Goal: Task Accomplishment & Management: Complete application form

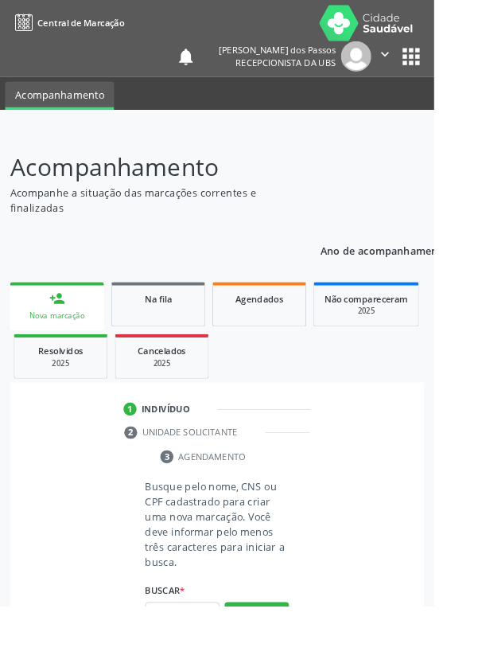
click at [194, 666] on input "text" at bounding box center [201, 676] width 82 height 27
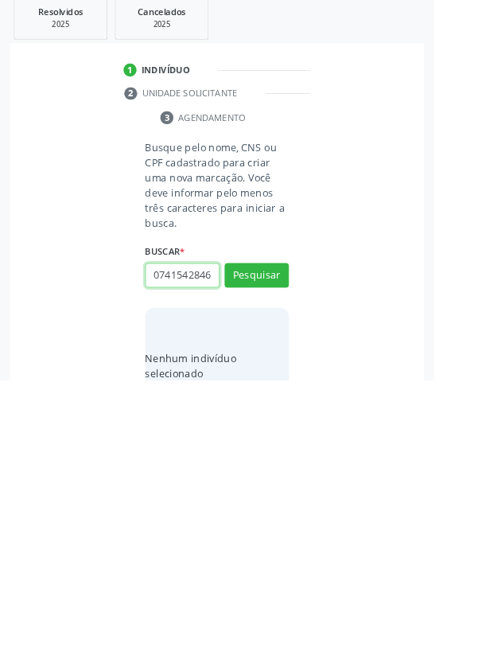
scroll to position [0, 3]
type input "07415428463"
click at [282, 547] on button "Pesquisar" at bounding box center [282, 551] width 71 height 27
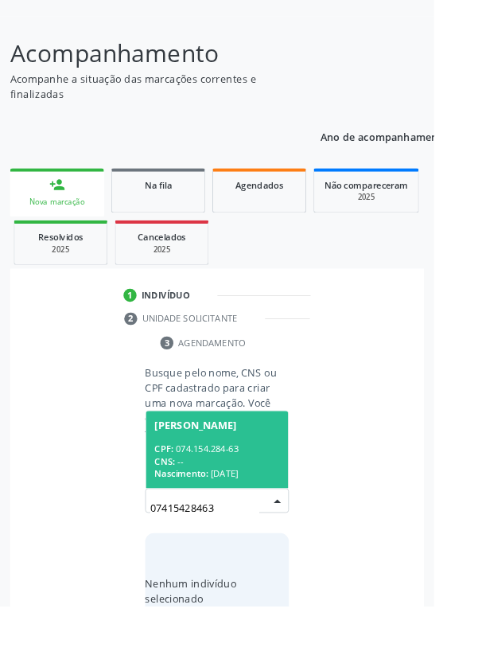
scroll to position [125, 0]
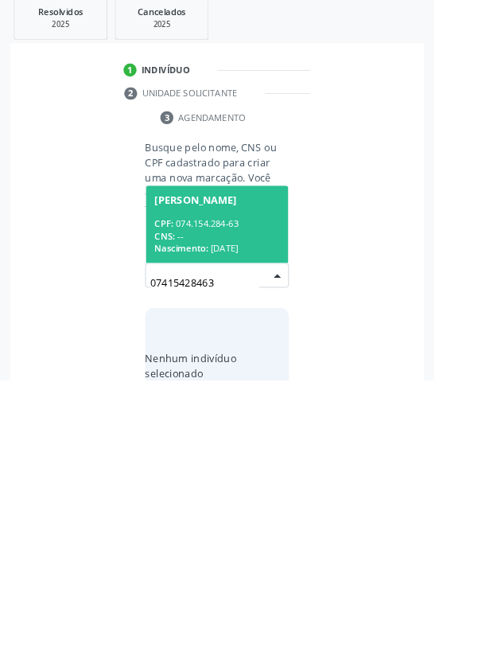
click at [220, 519] on span "Nascimento:" at bounding box center [199, 522] width 59 height 14
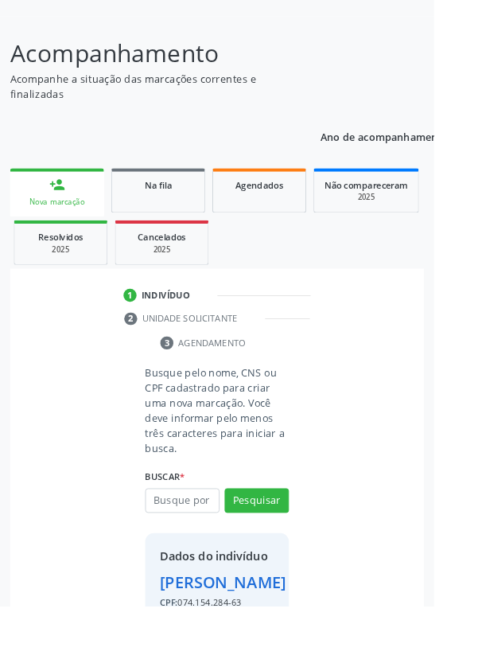
scroll to position [118, 0]
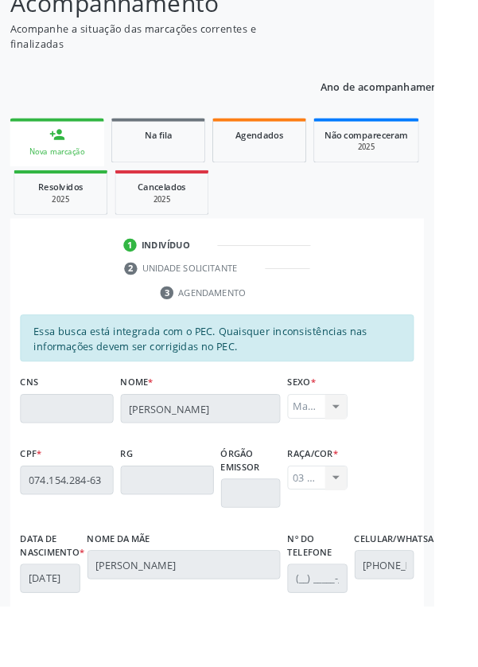
scroll to position [378, 0]
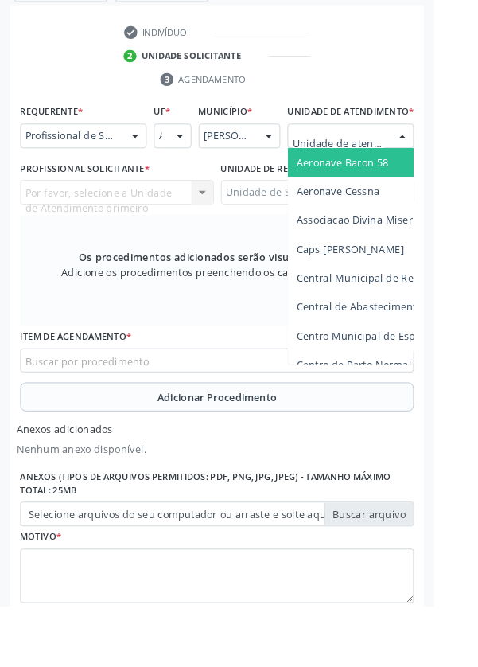
scroll to position [453, 0]
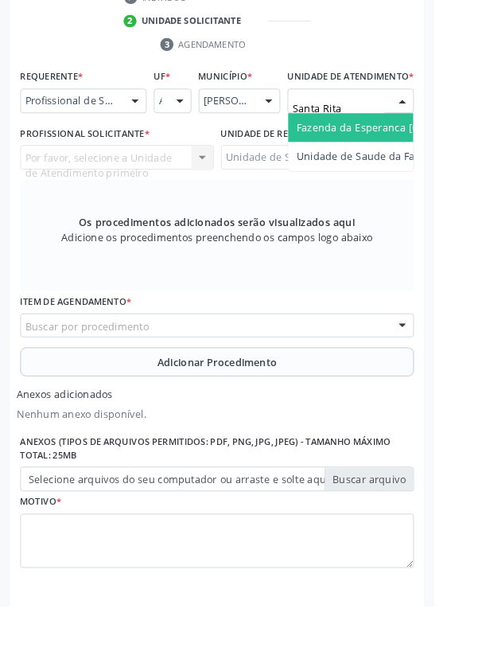
type input "Santa Rita"
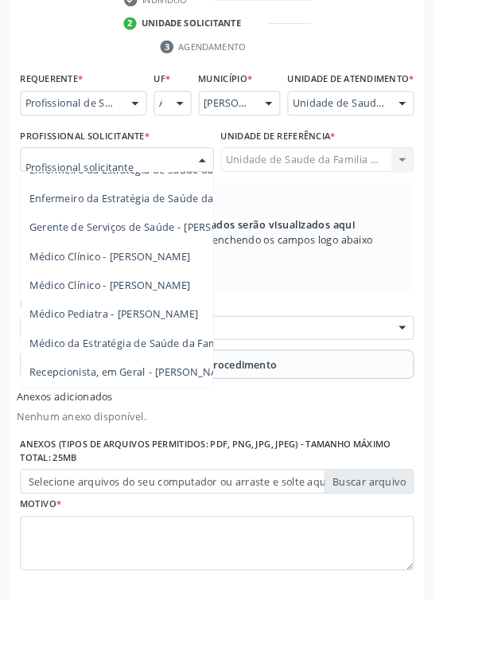
scroll to position [118, 0]
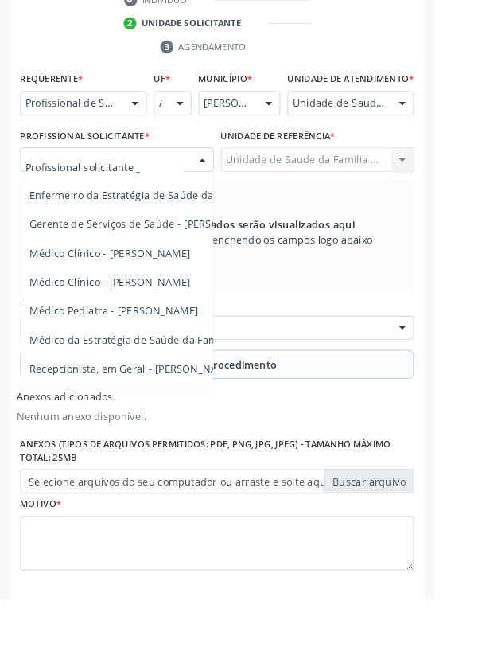
click at [122, 388] on span "Médico da Estratégia de Saúde da Família - [PERSON_NAME]" at bounding box center [194, 380] width 323 height 15
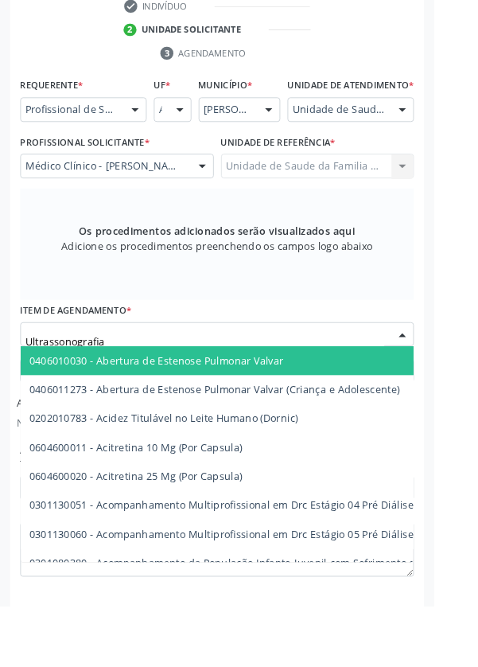
type input "Ultrassonografia"
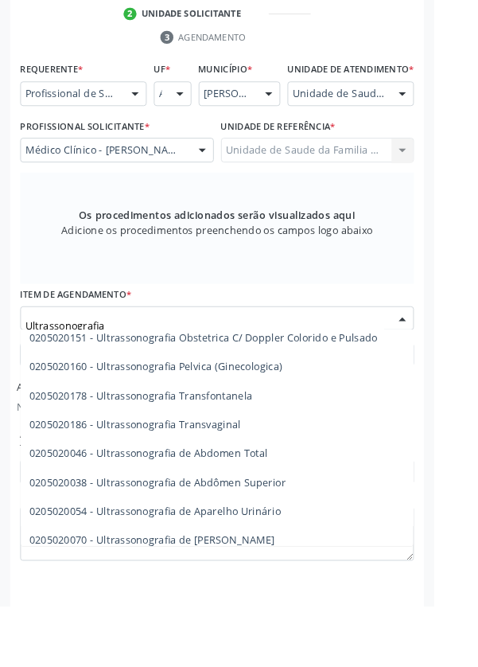
scroll to position [249, 0]
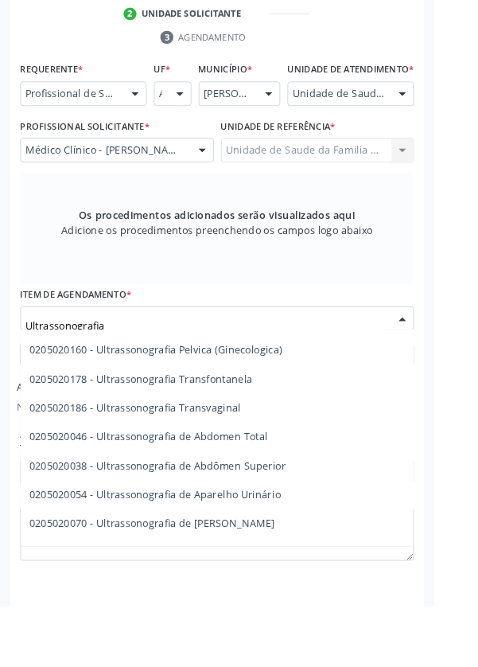
click at [286, 488] on span "0205020046 - Ultrassonografia de Abdomen Total" at bounding box center [164, 479] width 262 height 15
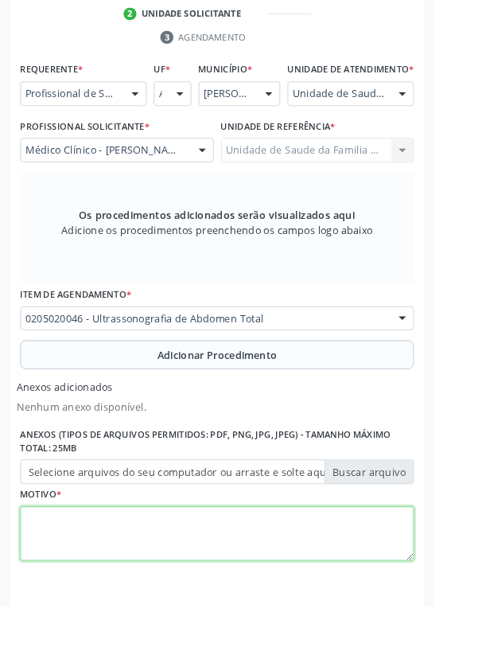
click at [105, 604] on textarea at bounding box center [238, 588] width 433 height 60
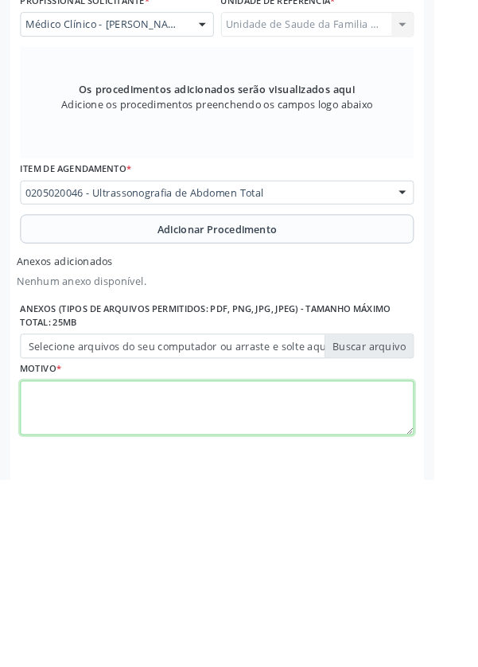
scroll to position [461, 0]
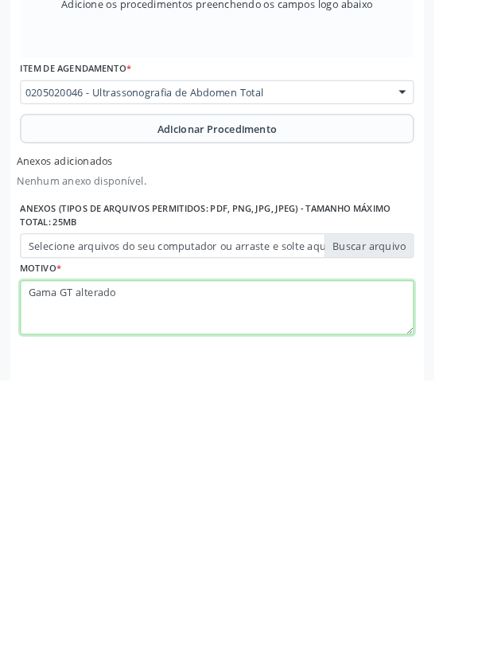
type textarea "Gama GT alterado"
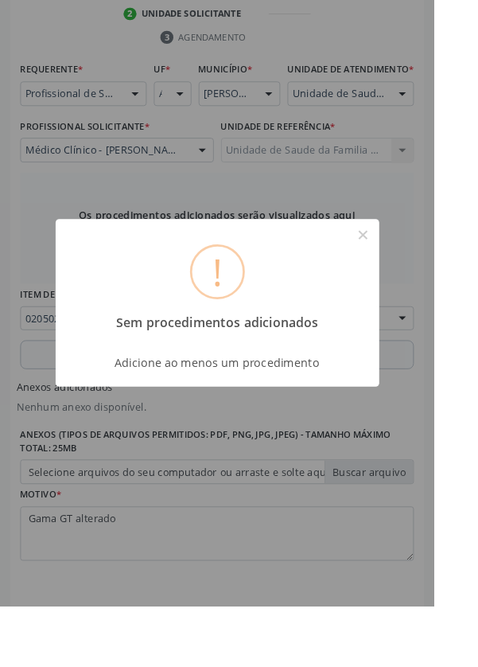
click at [414, 272] on button "×" at bounding box center [400, 258] width 27 height 27
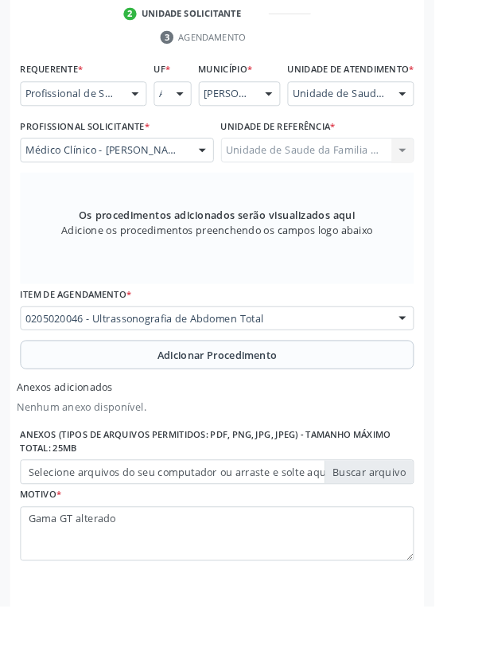
click at [177, 399] on span "Adicionar Procedimento" at bounding box center [239, 391] width 132 height 17
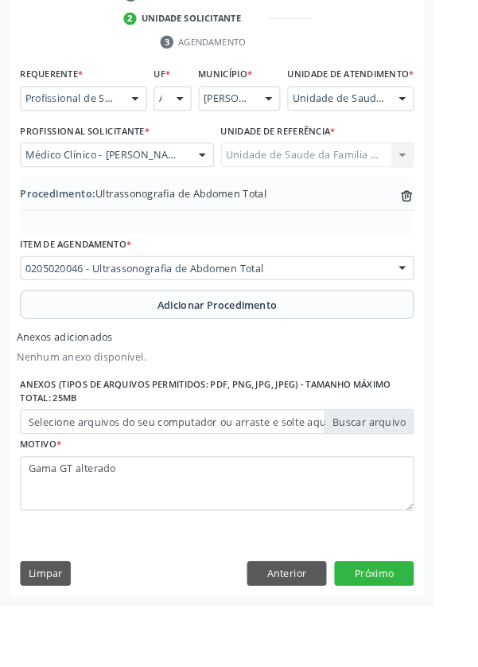
scroll to position [401, 0]
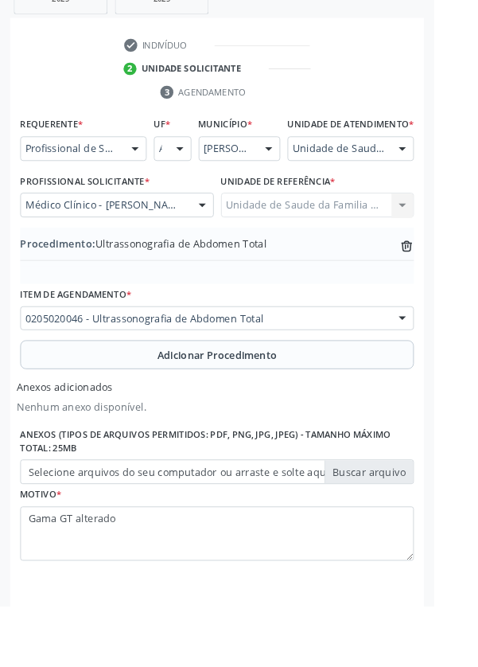
click at [143, 531] on label "Selecione arquivos do seu computador ou arraste e solte aqui" at bounding box center [238, 519] width 433 height 27
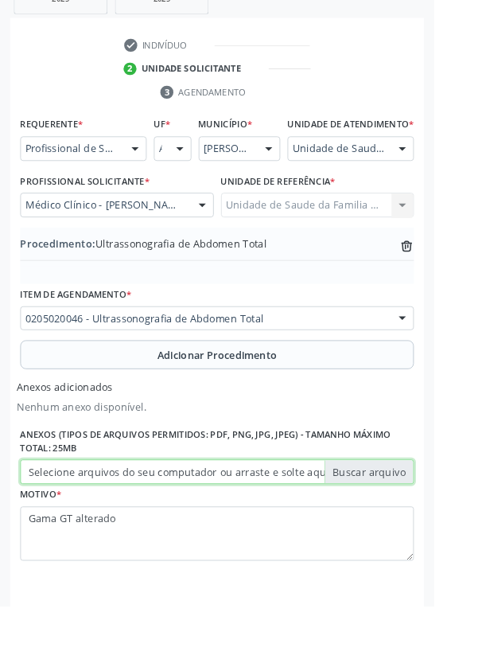
click at [143, 531] on input "Selecione arquivos do seu computador ou arraste e solte aqui" at bounding box center [238, 519] width 433 height 27
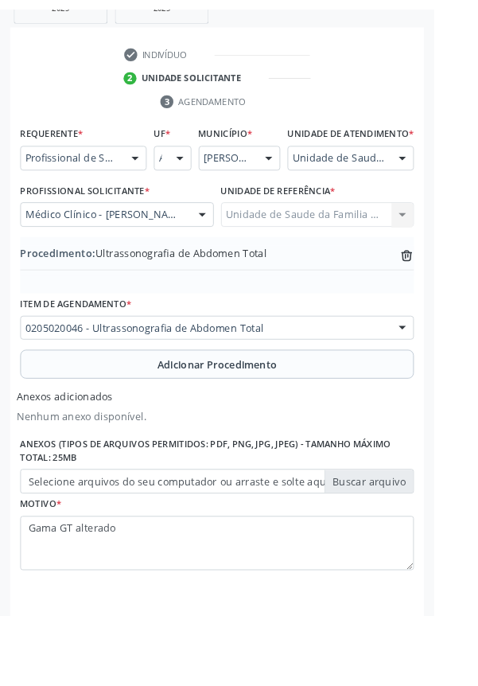
scroll to position [379, 0]
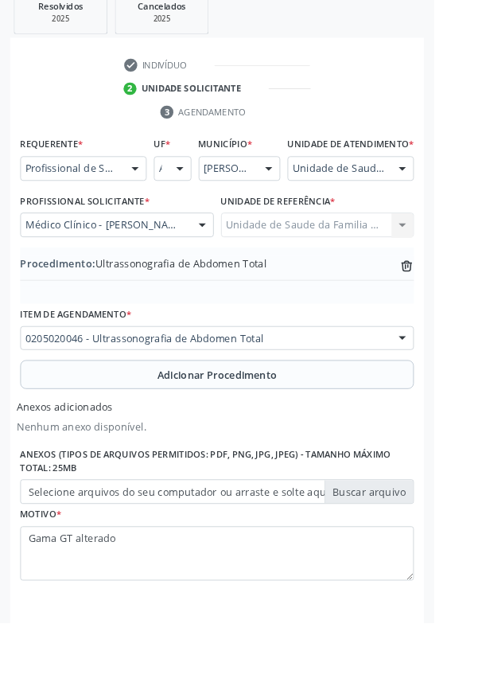
type input "C:\fakepath\17603509246378936739497707981326.jpg"
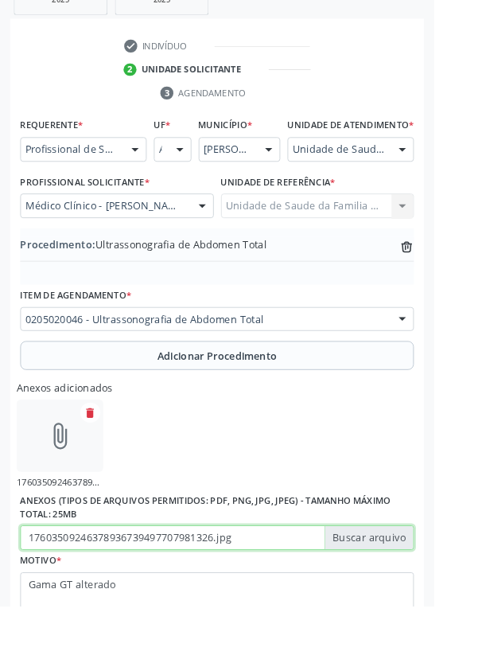
scroll to position [388, 0]
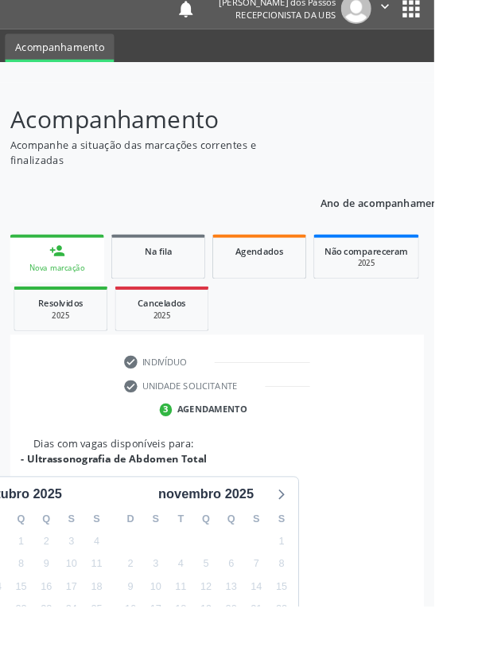
scroll to position [132, 0]
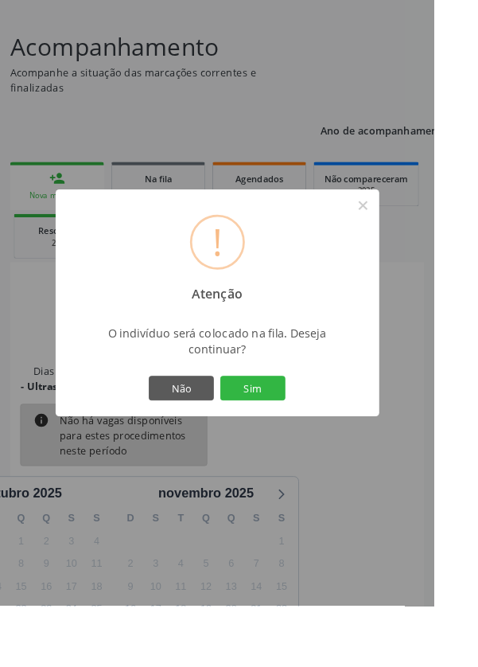
click at [302, 441] on button "Sim" at bounding box center [279, 427] width 72 height 27
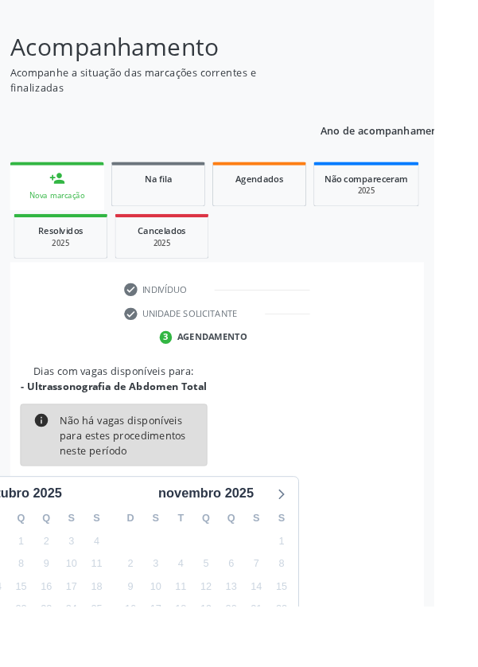
scroll to position [0, 0]
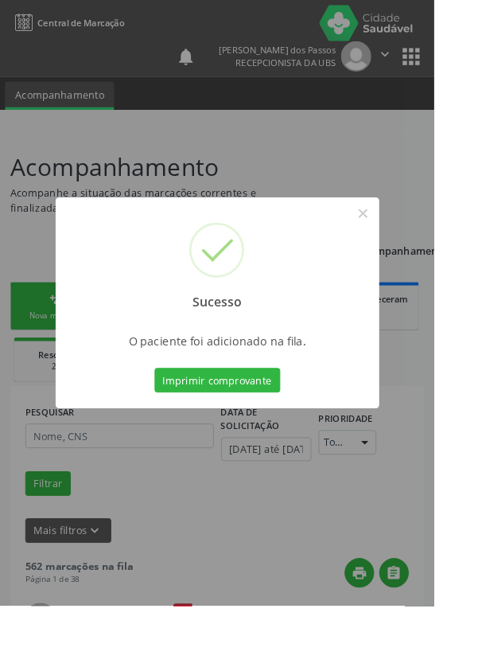
click at [240, 432] on button "Imprimir comprovante" at bounding box center [239, 418] width 138 height 27
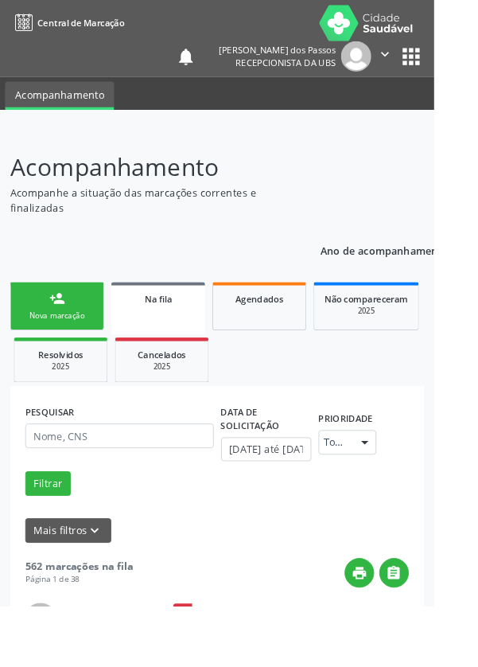
click at [45, 345] on div "Nova marcação" at bounding box center [63, 347] width 80 height 12
click at [45, 331] on link "person_add Nova marcação" at bounding box center [62, 336] width 103 height 53
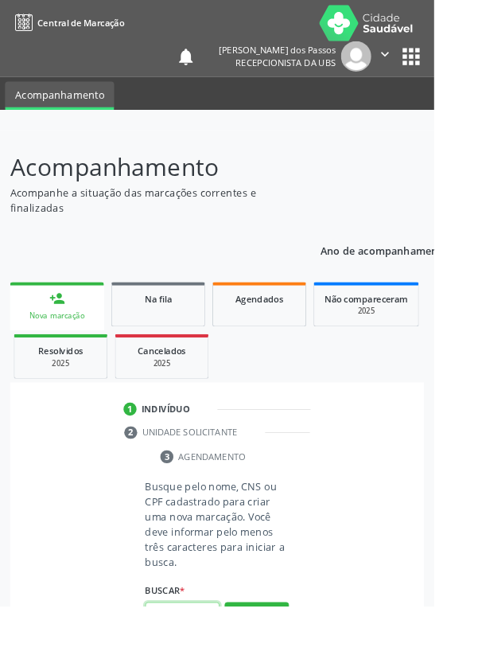
click at [186, 666] on input "text" at bounding box center [201, 676] width 82 height 27
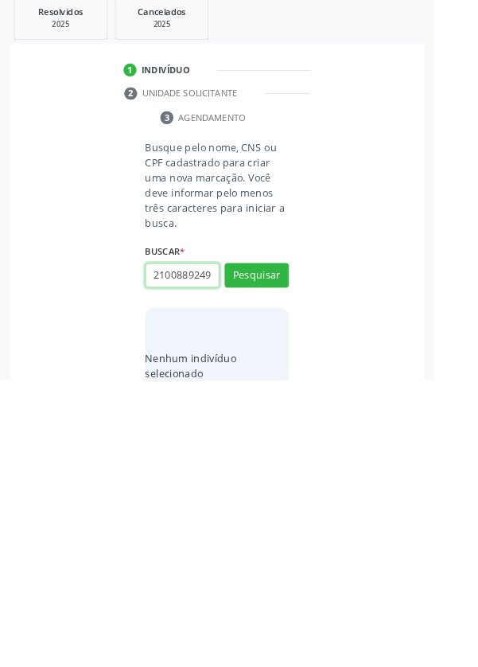
scroll to position [0, 3]
type input "21008892491"
click at [283, 540] on button "Pesquisar" at bounding box center [282, 551] width 71 height 27
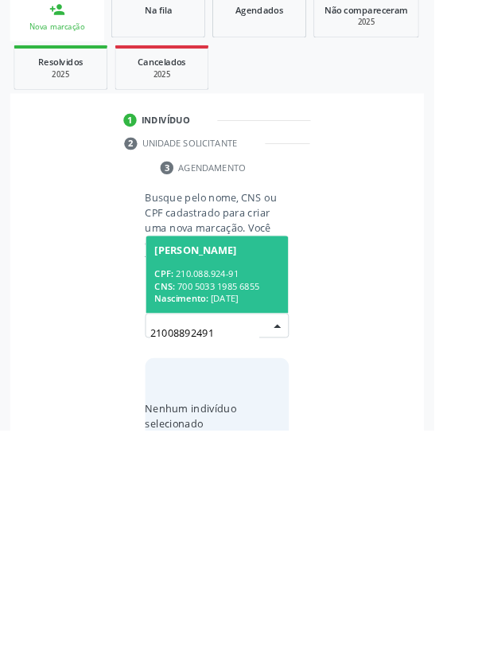
scroll to position [125, 0]
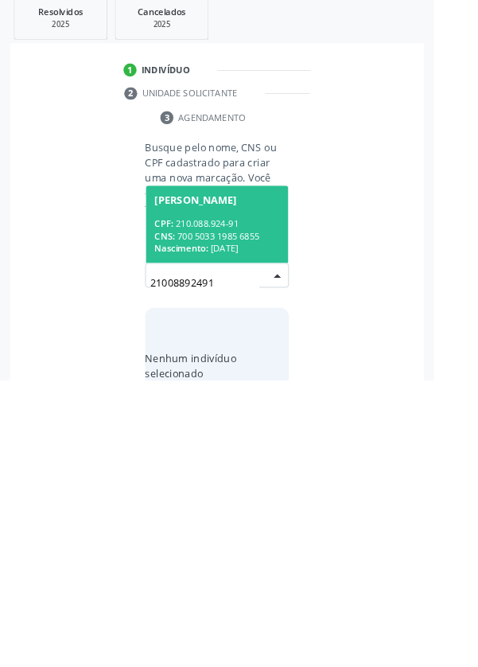
click at [220, 492] on div "CPF: 210.088.924-91" at bounding box center [239, 495] width 138 height 14
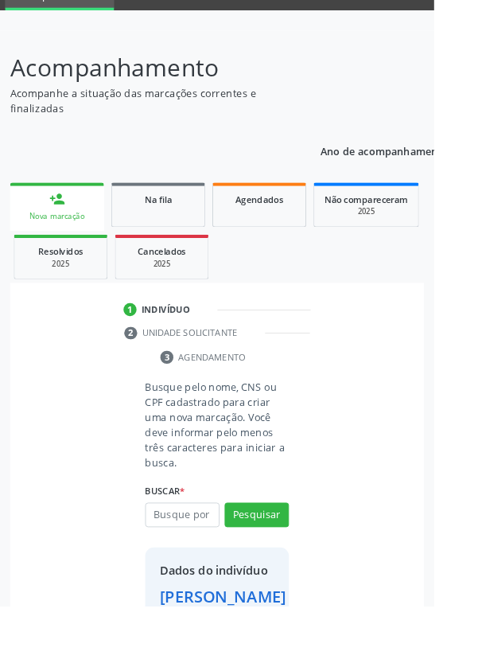
scroll to position [91, 0]
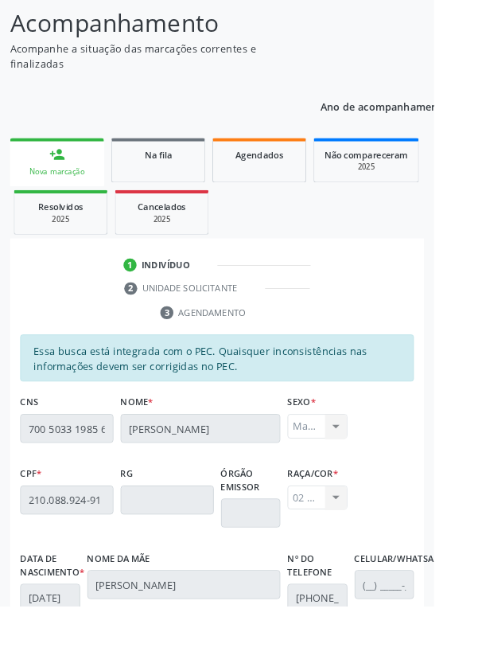
scroll to position [378, 0]
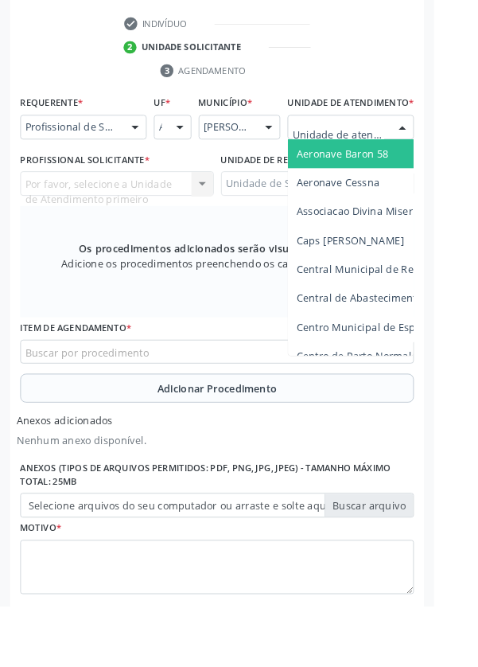
scroll to position [426, 0]
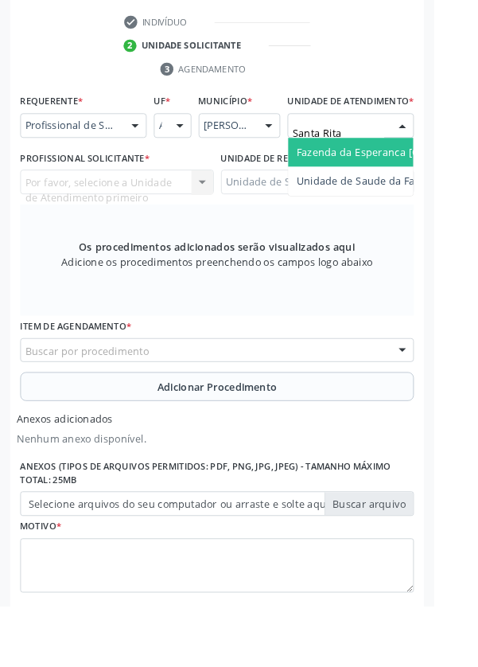
type input "Santa Rita"
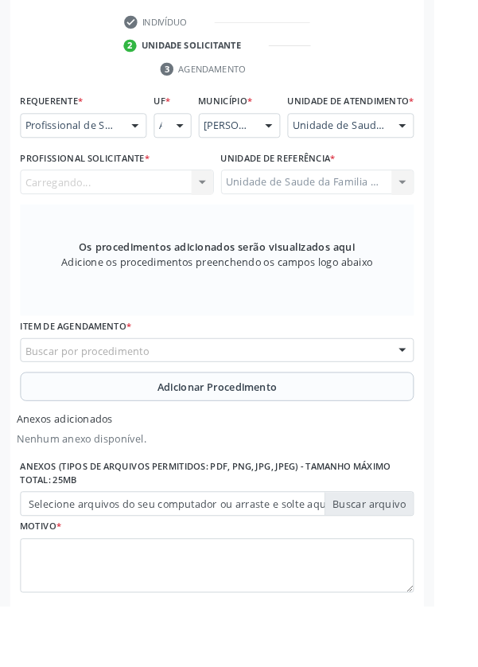
click at [103, 214] on div "Carregando... Nenhum resultado encontrado para: " " Não há nenhuma opção para s…" at bounding box center [128, 200] width 213 height 27
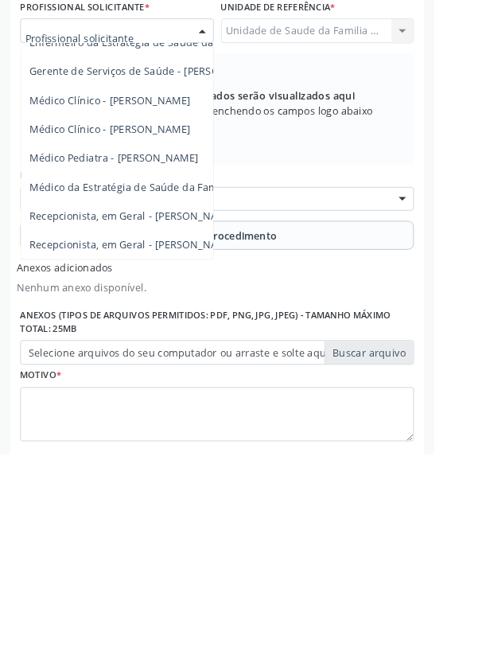
click at [219, 379] on span "Médico da Estratégia de Saúde da Família - [PERSON_NAME]" at bounding box center [194, 371] width 323 height 15
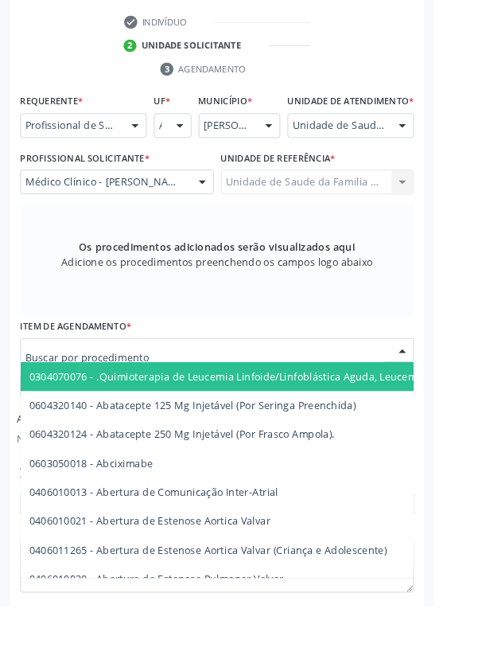
click at [74, 402] on input "text" at bounding box center [225, 394] width 395 height 32
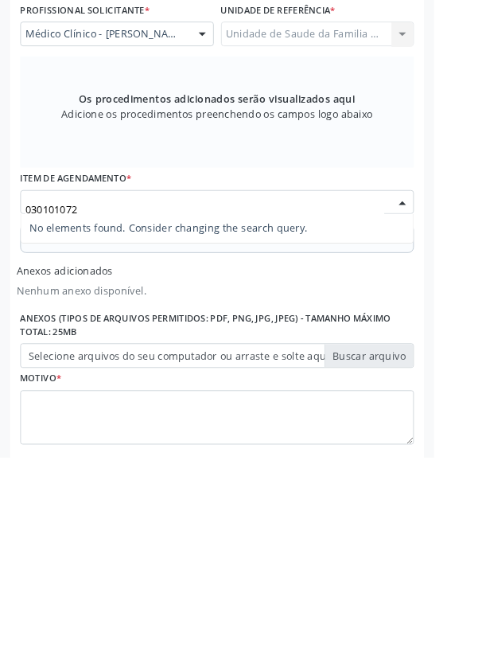
click at [56, 407] on input "030101072" at bounding box center [225, 394] width 395 height 32
click at [74, 390] on input "030101072" at bounding box center [225, 394] width 395 height 32
type input "0301010072"
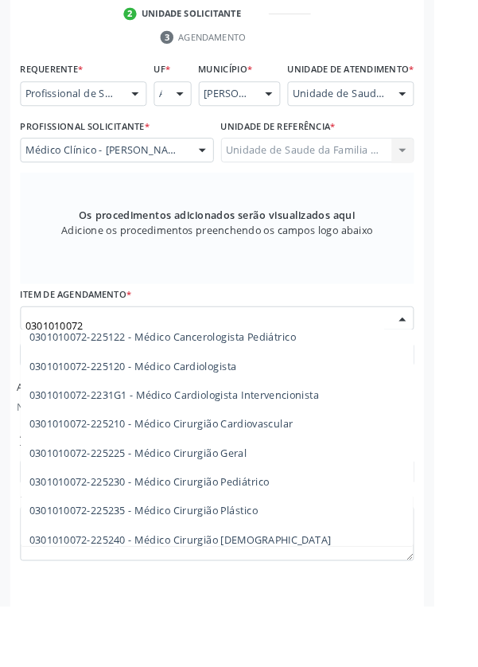
scroll to position [266, 0]
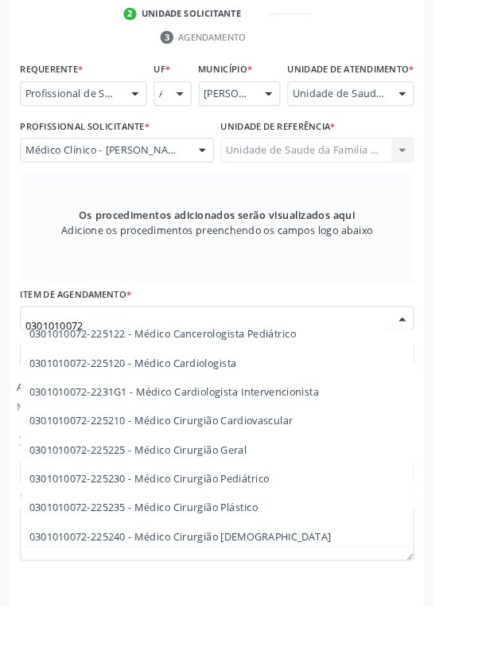
click at [251, 502] on span "0301010072-225225 - Médico Cirurgião Geral" at bounding box center [152, 494] width 239 height 15
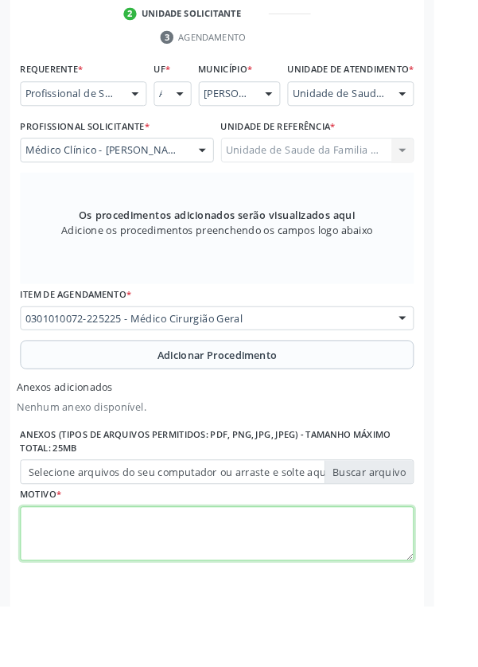
click at [135, 604] on textarea at bounding box center [238, 588] width 433 height 60
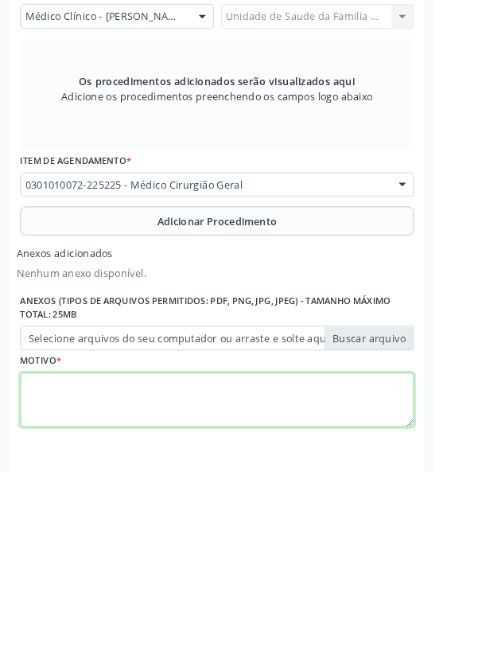
scroll to position [461, 0]
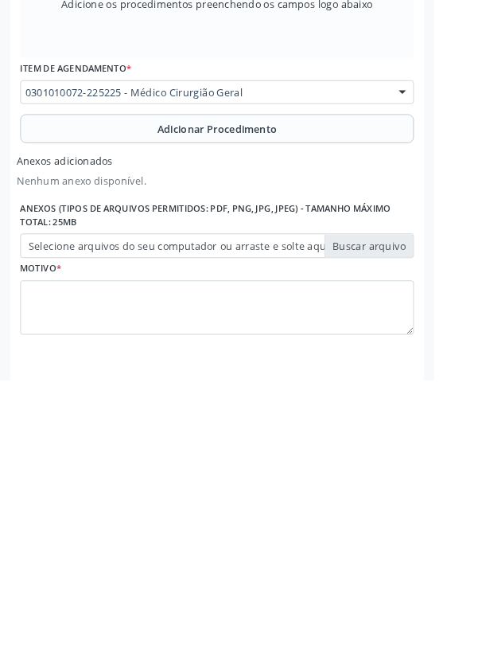
click at [117, 530] on label "Selecione arquivos do seu computador ou arraste e solte aqui" at bounding box center [238, 519] width 433 height 27
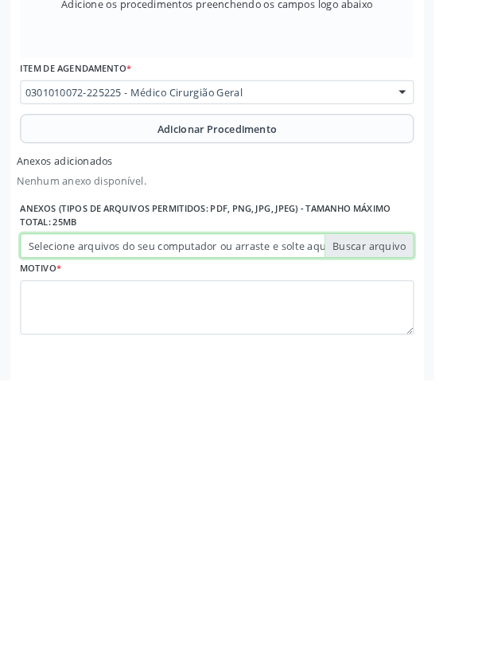
click at [117, 530] on input "Selecione arquivos do seu computador ou arraste e solte aqui" at bounding box center [238, 519] width 433 height 27
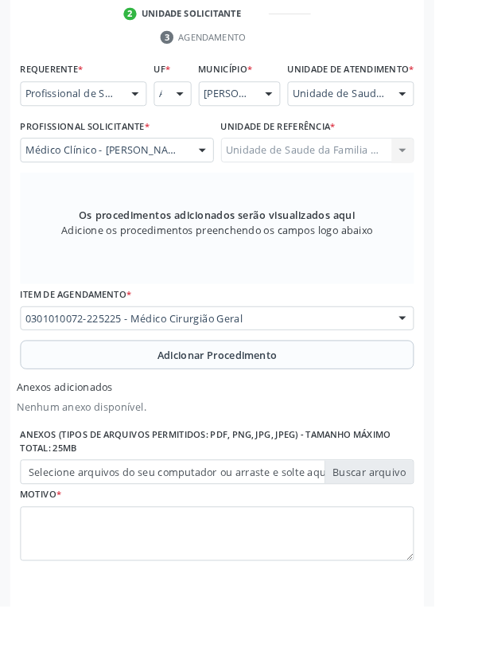
click at [227, 399] on span "Adicionar Procedimento" at bounding box center [239, 391] width 132 height 17
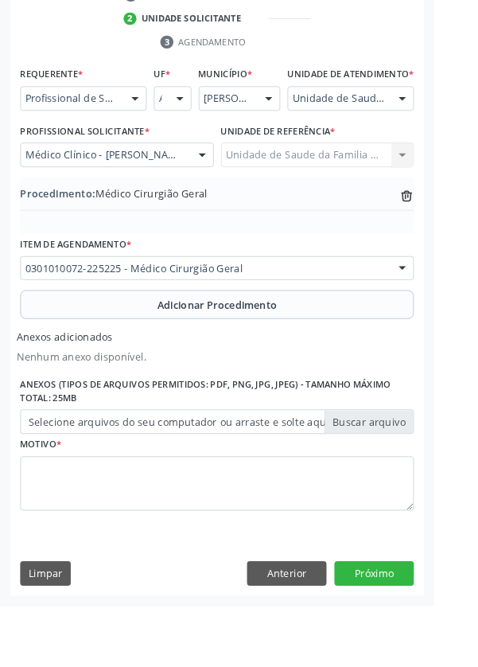
scroll to position [401, 0]
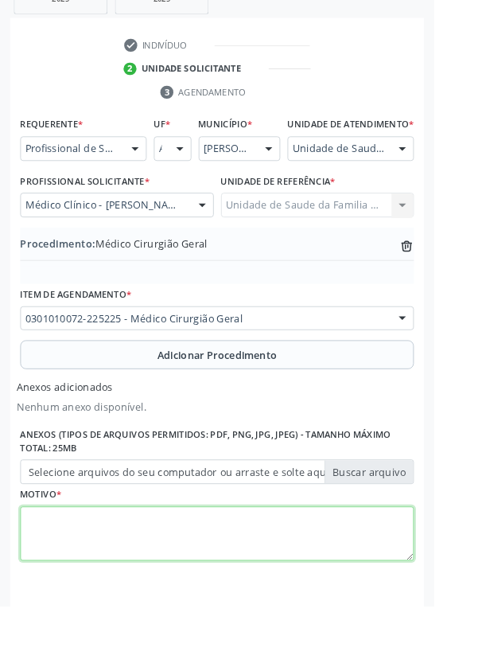
click at [71, 589] on textarea at bounding box center [238, 588] width 433 height 60
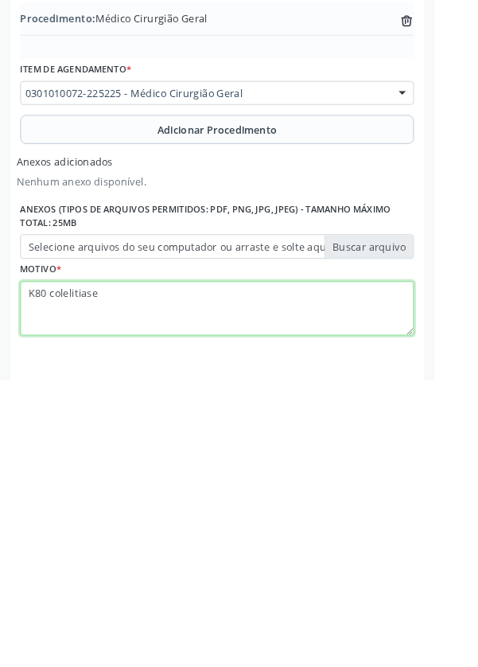
type textarea "K80 colelitiase"
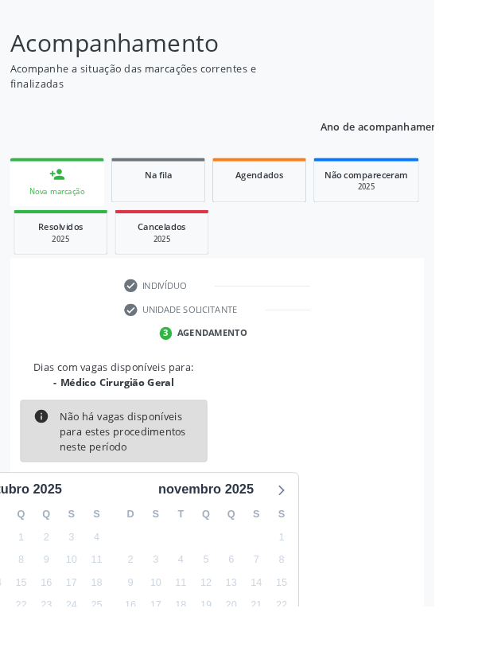
scroll to position [132, 0]
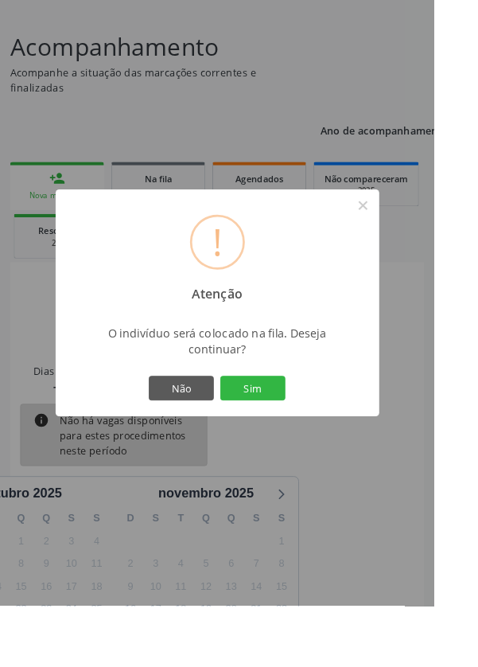
click at [300, 441] on button "Sim" at bounding box center [279, 427] width 72 height 27
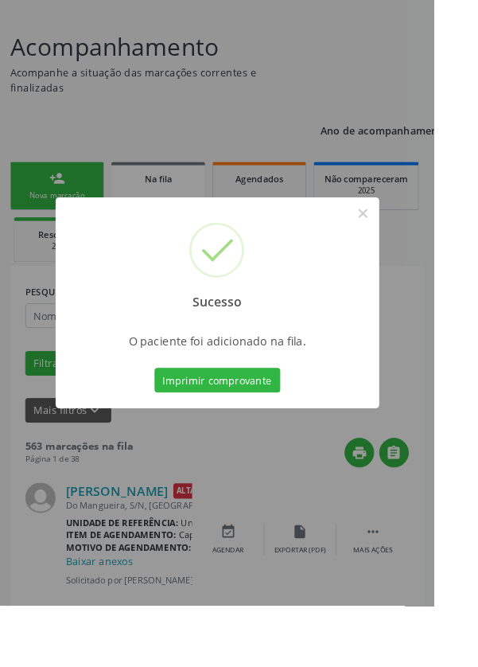
scroll to position [0, 0]
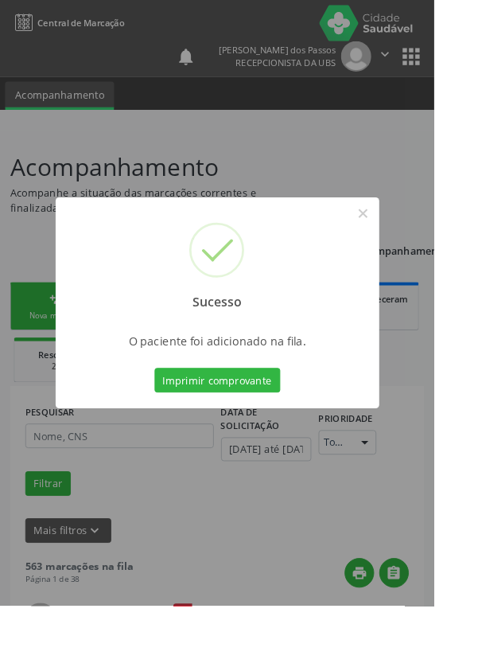
click at [240, 432] on button "Imprimir comprovante" at bounding box center [239, 418] width 138 height 27
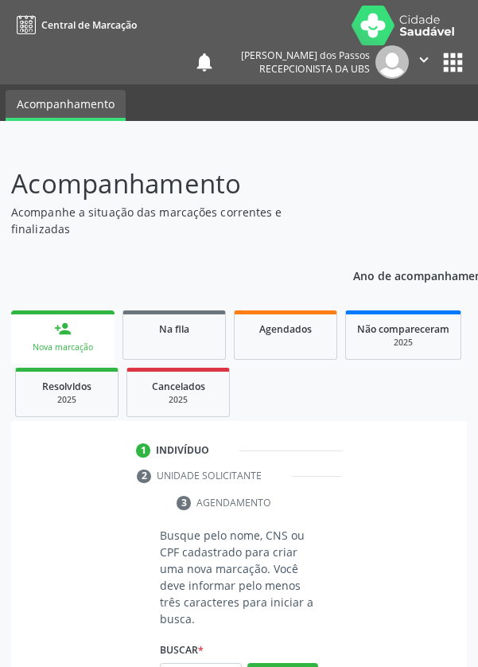
click at [38, 348] on div "Nova marcação" at bounding box center [62, 347] width 81 height 12
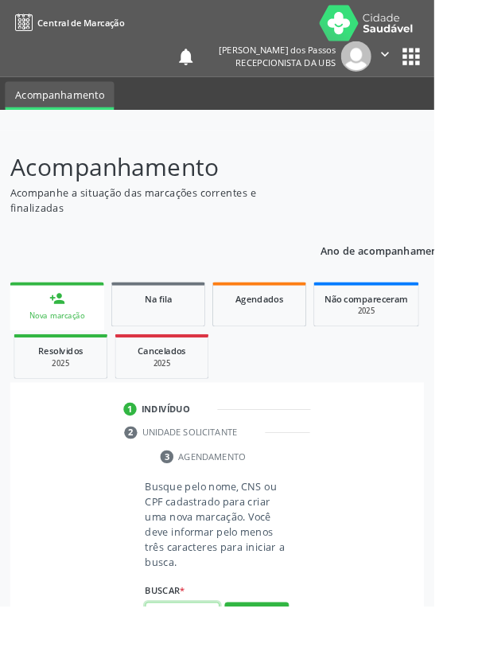
click at [191, 666] on input "text" at bounding box center [201, 676] width 82 height 27
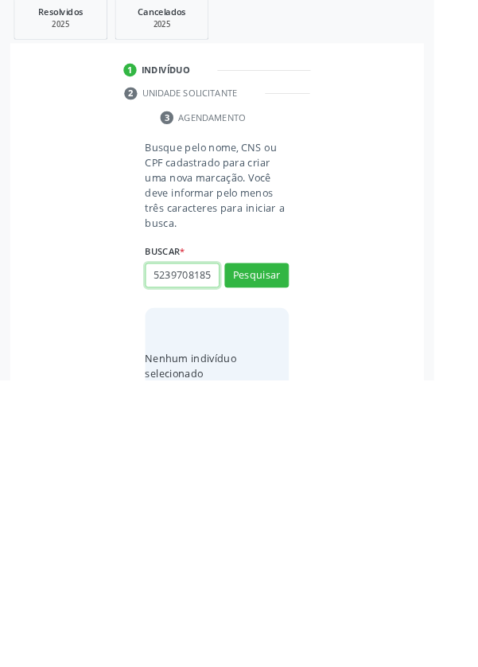
scroll to position [0, 3]
type input "52397081857"
click at [278, 548] on button "Pesquisar" at bounding box center [282, 551] width 71 height 27
type input "52397081857"
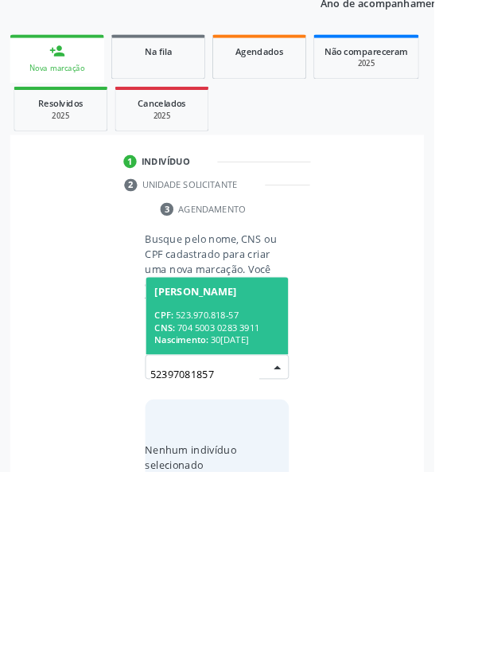
scroll to position [125, 0]
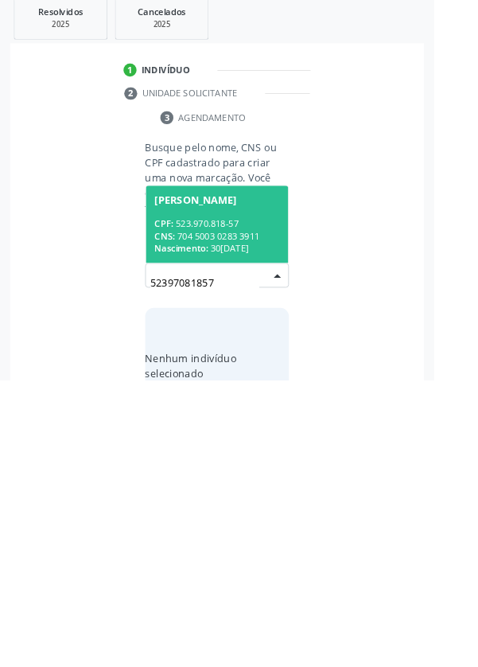
click at [216, 498] on div "CPF: 523.970.818-57" at bounding box center [239, 495] width 138 height 14
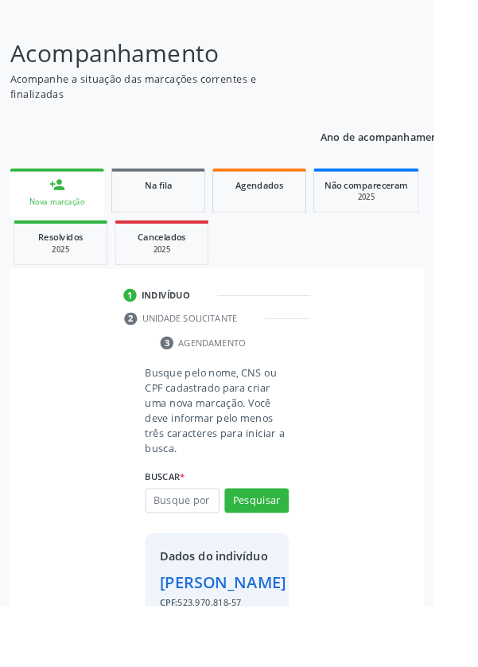
scroll to position [118, 0]
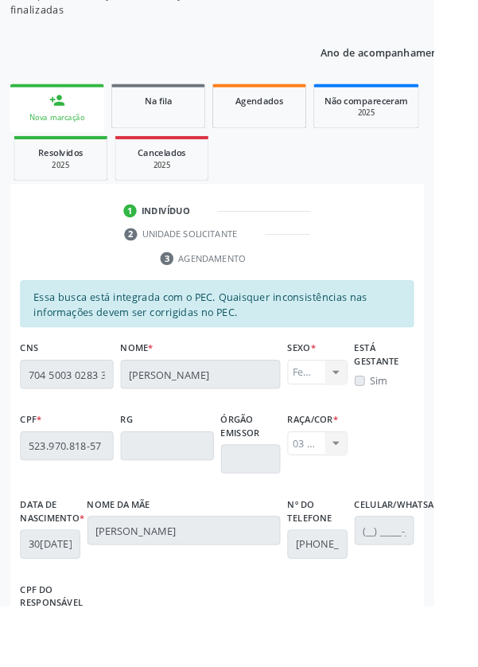
scroll to position [378, 0]
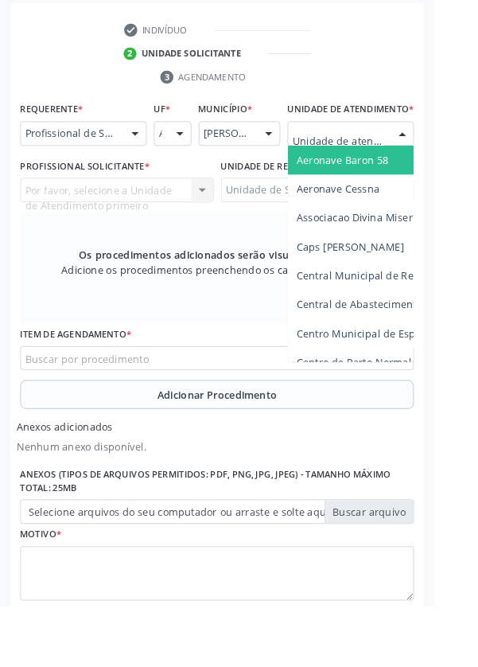
scroll to position [453, 0]
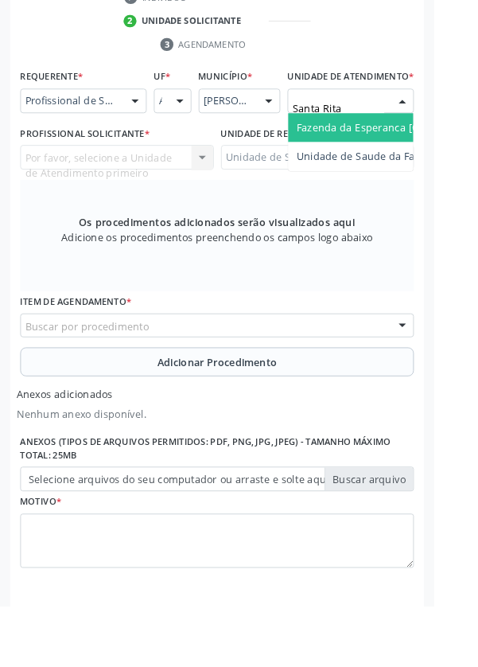
type input "Santa Rita"
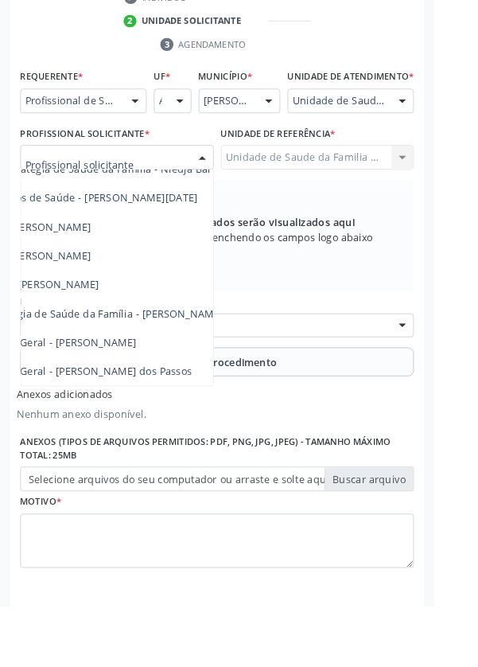
scroll to position [144, 112]
click at [200, 352] on span "Médico da Estratégia de Saúde da Família - [PERSON_NAME]" at bounding box center [81, 344] width 323 height 15
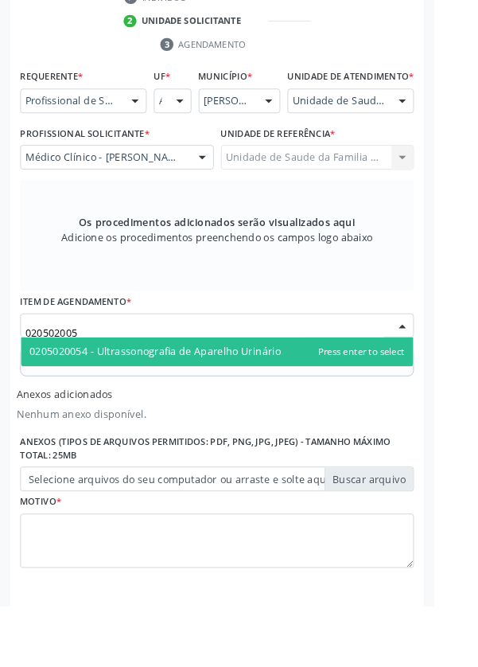
type input "0205020054"
click at [299, 395] on span "0205020054 - Ultrassonografia de Aparelho Urinário" at bounding box center [171, 386] width 277 height 15
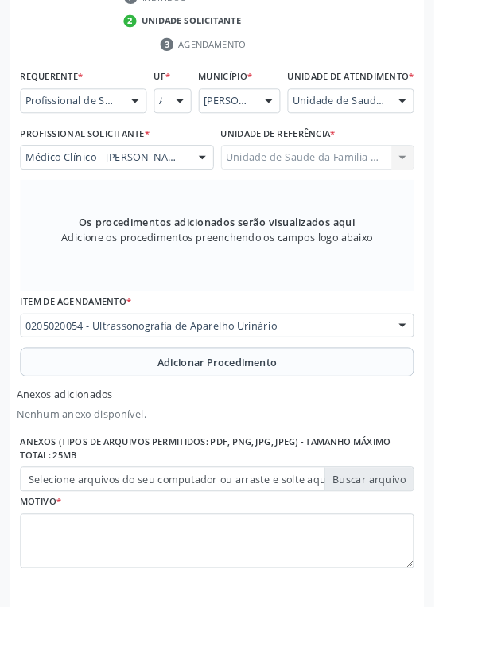
click at [85, 414] on button "Adicionar Procedimento" at bounding box center [238, 399] width 433 height 32
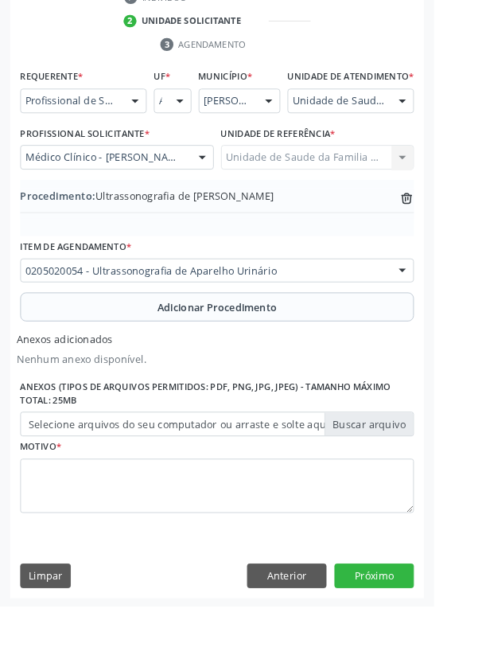
scroll to position [401, 0]
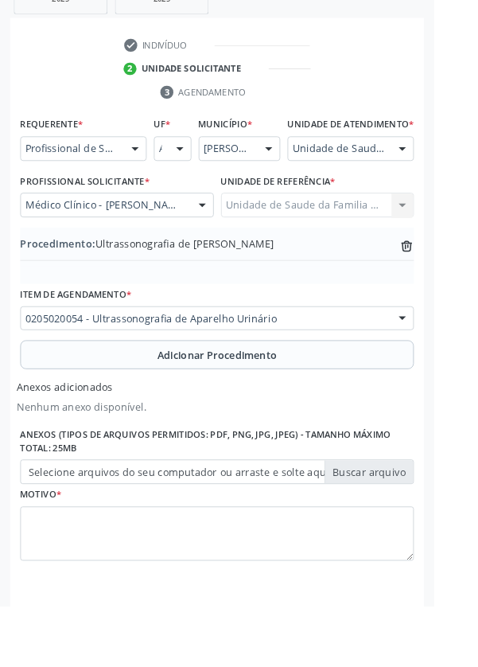
click at [69, 532] on label "Selecione arquivos do seu computador ou arraste e solte aqui" at bounding box center [238, 519] width 433 height 27
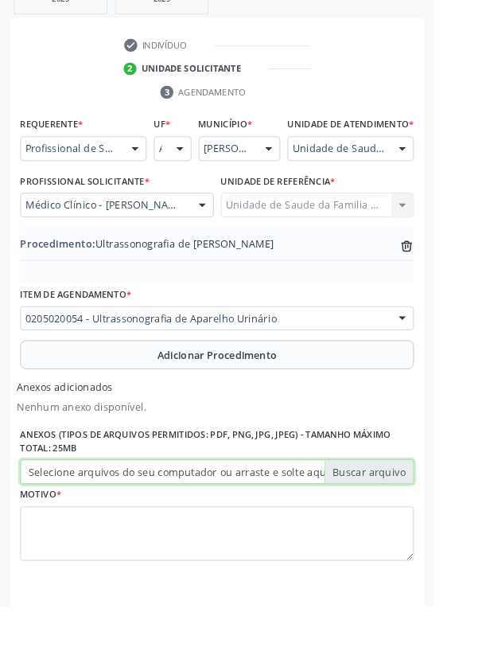
click at [69, 532] on input "Selecione arquivos do seu computador ou arraste e solte aqui" at bounding box center [238, 519] width 433 height 27
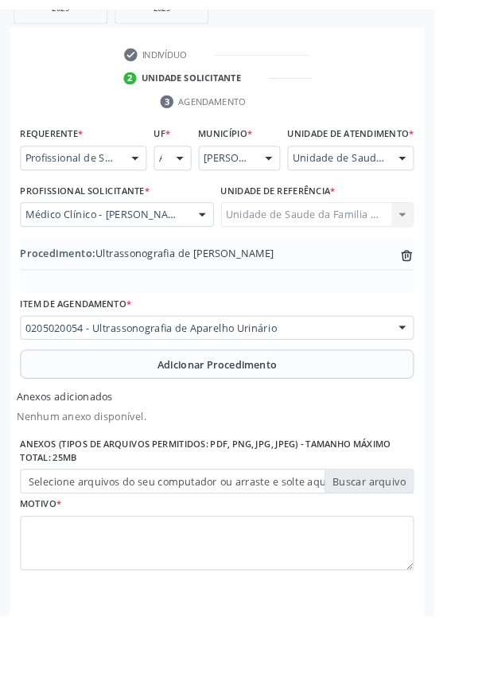
scroll to position [379, 0]
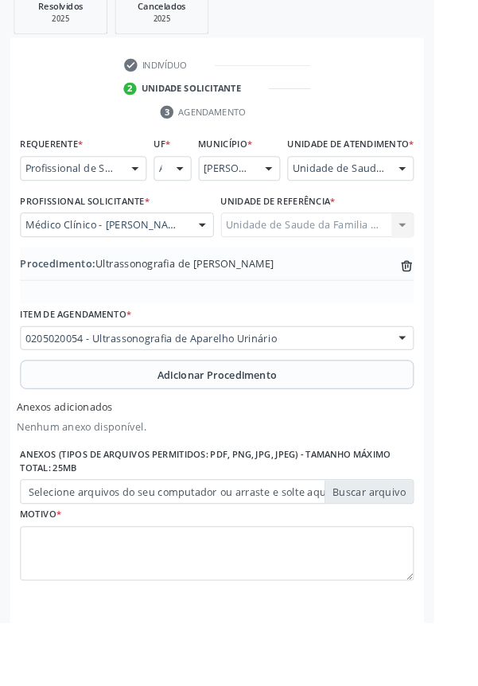
type input "C:\fakepath\17603516399363107253019331183580.jpg"
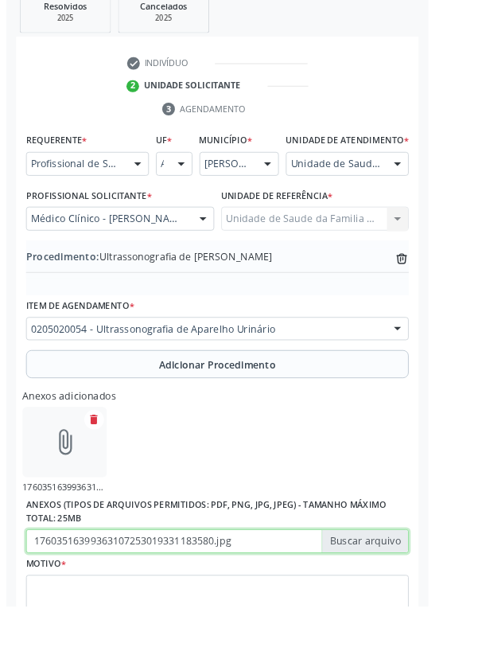
scroll to position [401, 0]
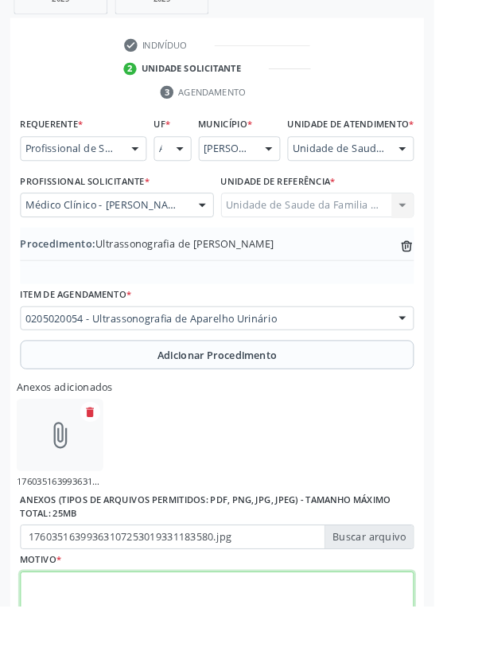
click at [118, 666] on textarea at bounding box center [238, 659] width 433 height 60
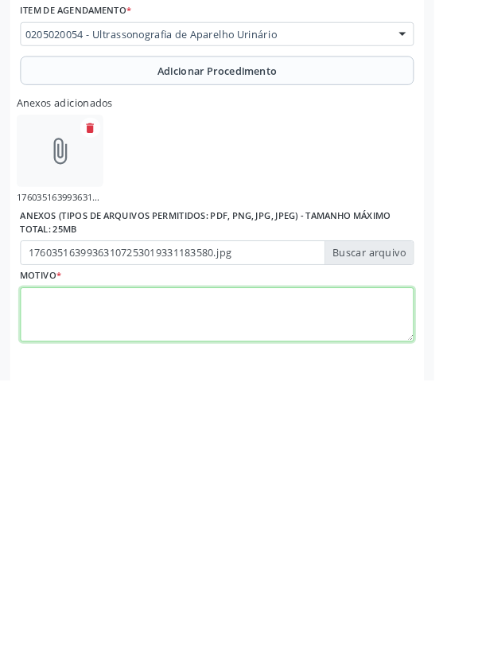
scroll to position [472, 0]
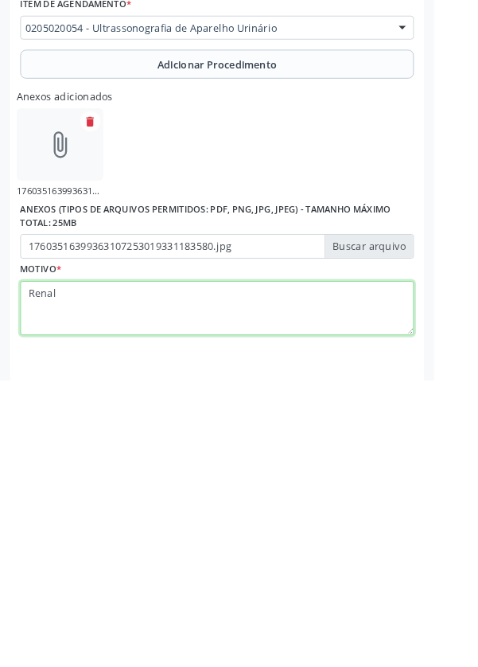
type textarea "Renal"
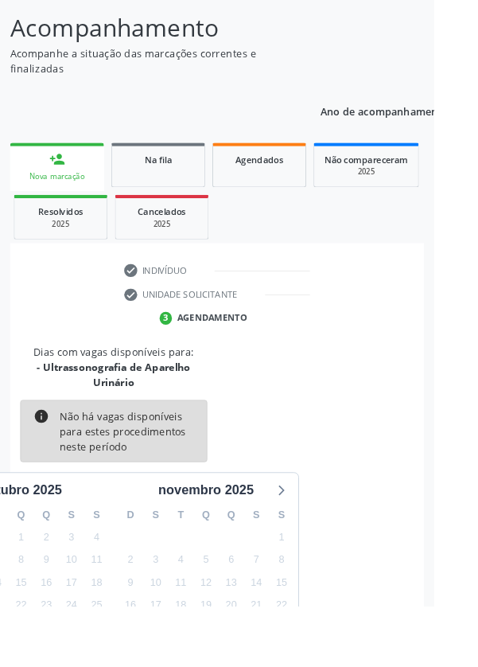
scroll to position [149, 0]
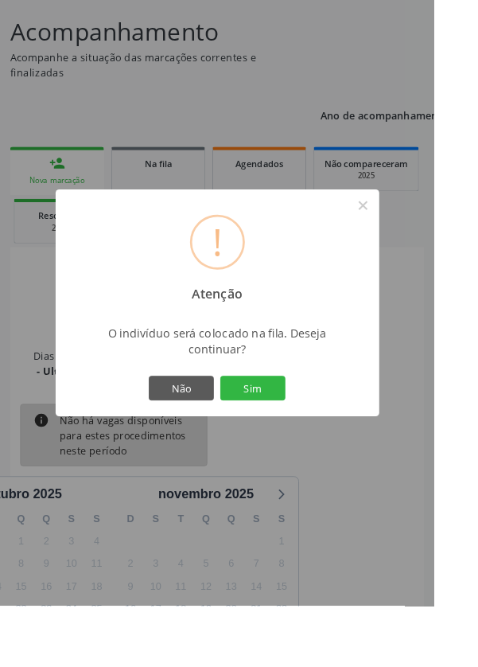
click at [293, 441] on button "Sim" at bounding box center [279, 427] width 72 height 27
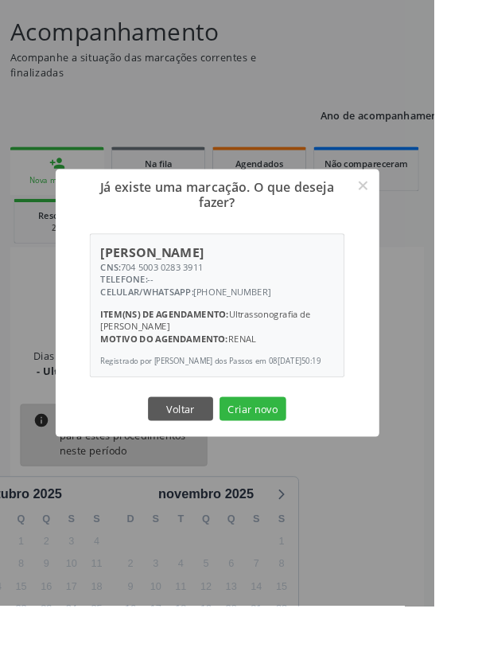
click at [302, 464] on button "Criar novo" at bounding box center [278, 450] width 73 height 27
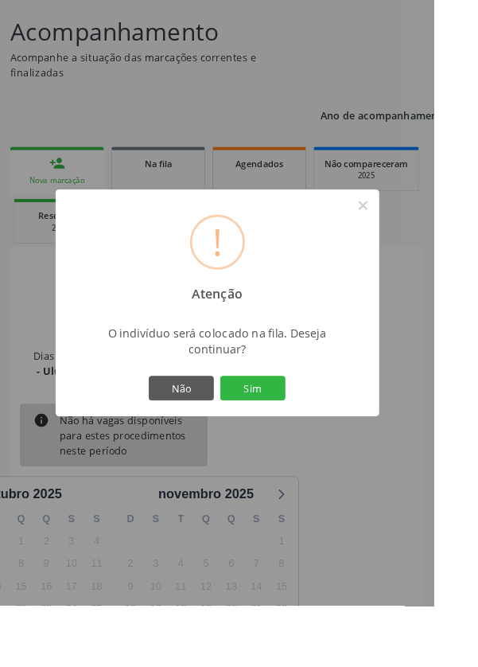
click at [314, 441] on button "Sim" at bounding box center [279, 427] width 72 height 27
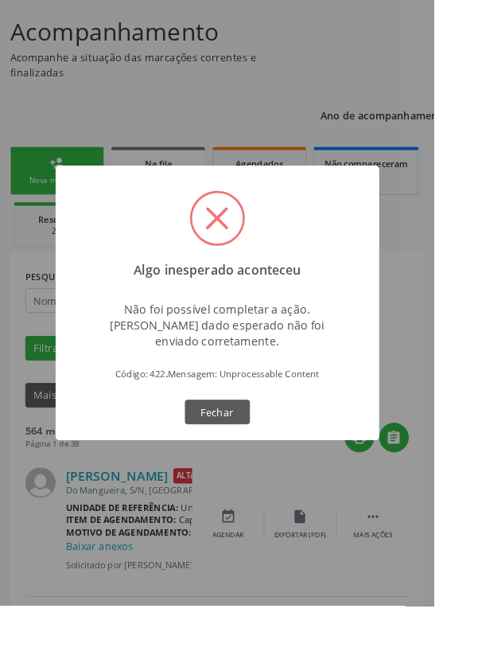
scroll to position [0, 0]
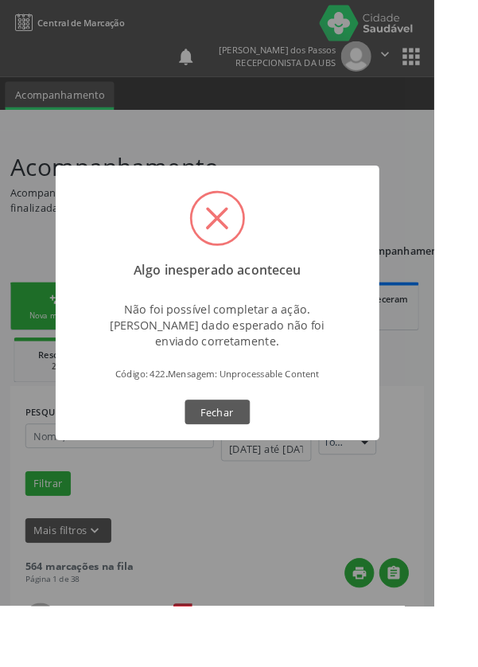
click at [252, 253] on span at bounding box center [239, 239] width 25 height 25
click at [255, 467] on button "Fechar" at bounding box center [240, 453] width 72 height 27
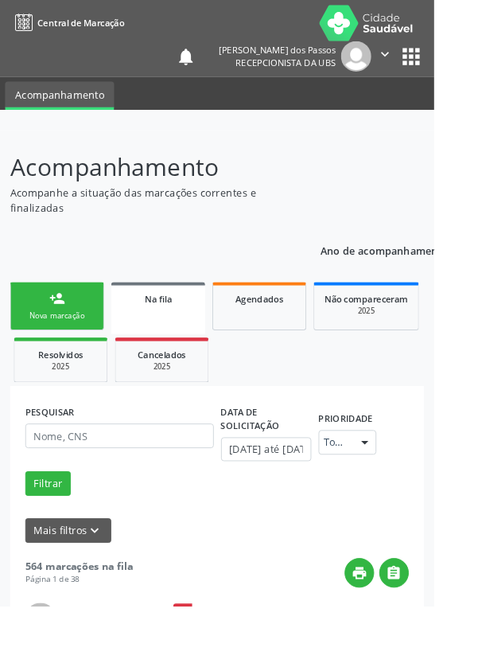
click at [47, 355] on link "person_add Nova marcação" at bounding box center [62, 336] width 103 height 53
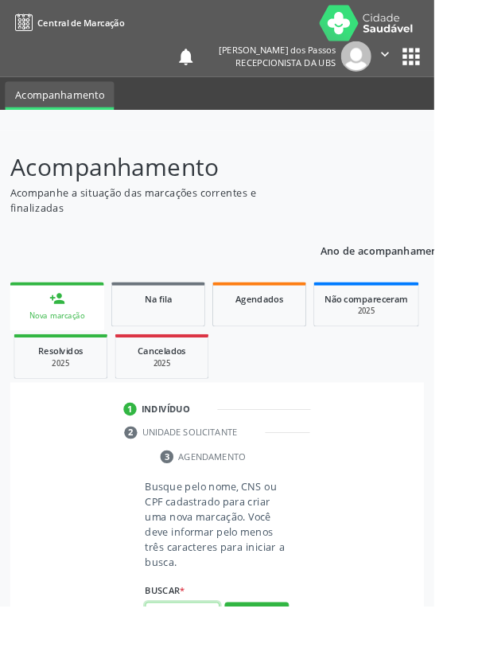
click at [179, 666] on input "text" at bounding box center [201, 676] width 82 height 27
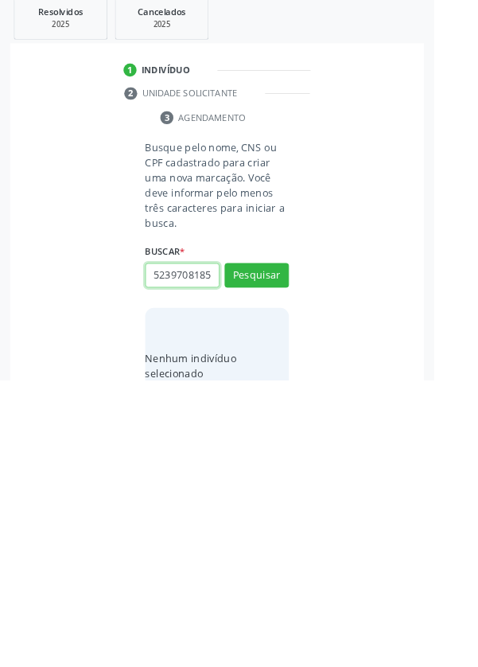
scroll to position [0, 3]
type input "52397081857"
click at [265, 558] on button "Pesquisar" at bounding box center [282, 551] width 71 height 27
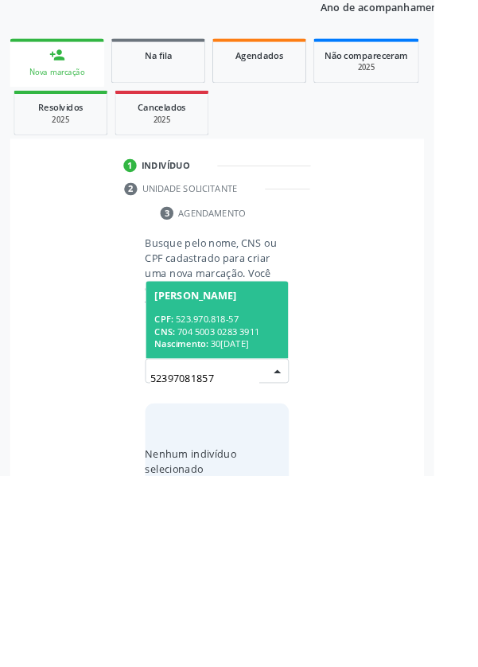
scroll to position [125, 0]
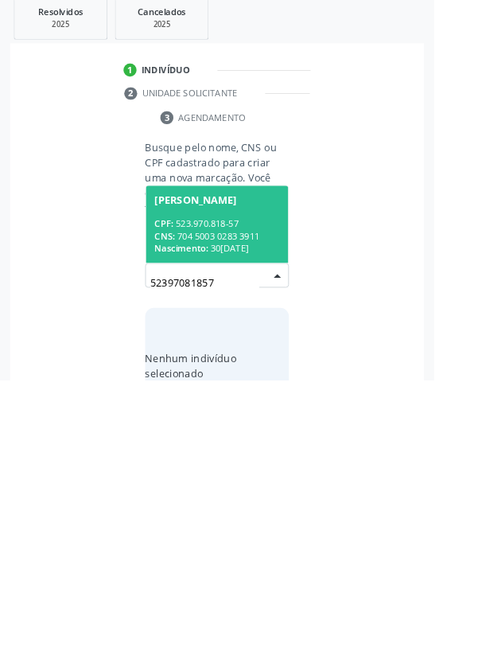
click at [211, 516] on span "Nascimento:" at bounding box center [199, 522] width 59 height 14
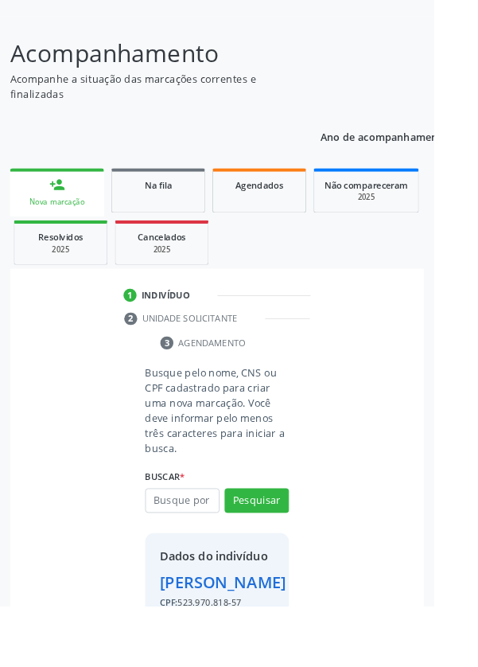
scroll to position [118, 0]
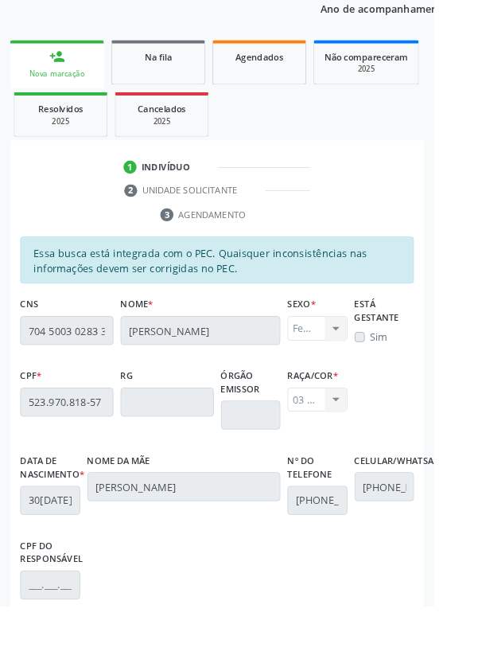
scroll to position [378, 0]
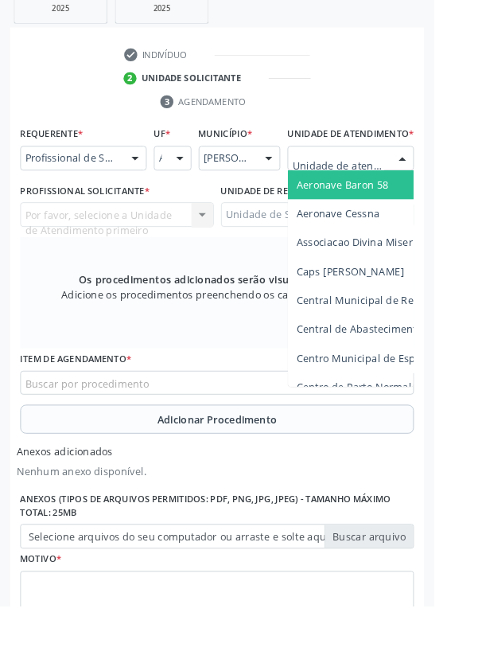
scroll to position [453, 0]
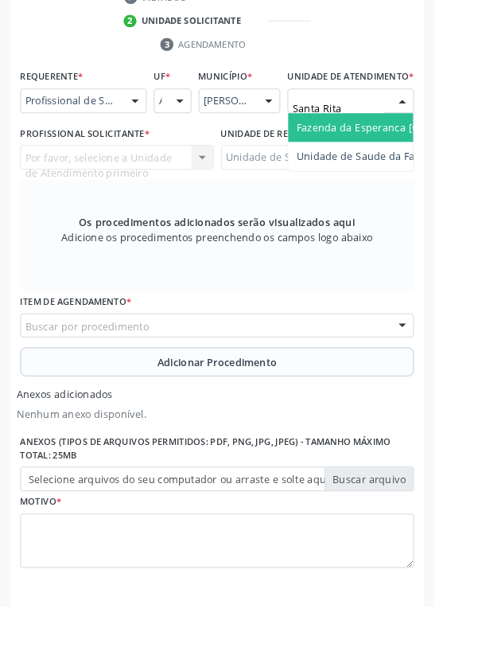
type input "Santa Rita"
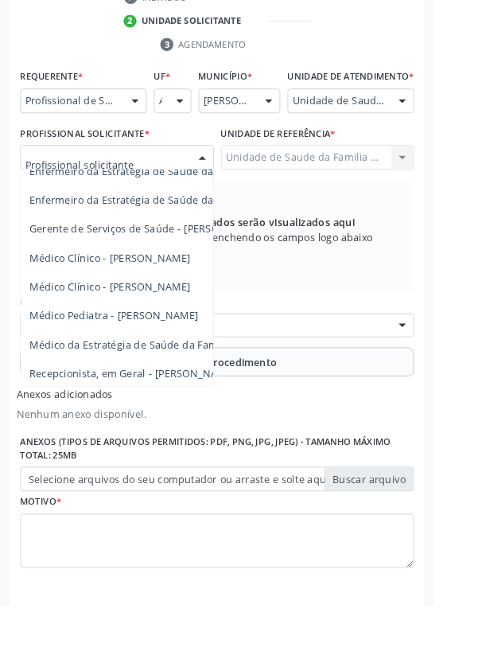
scroll to position [144, 0]
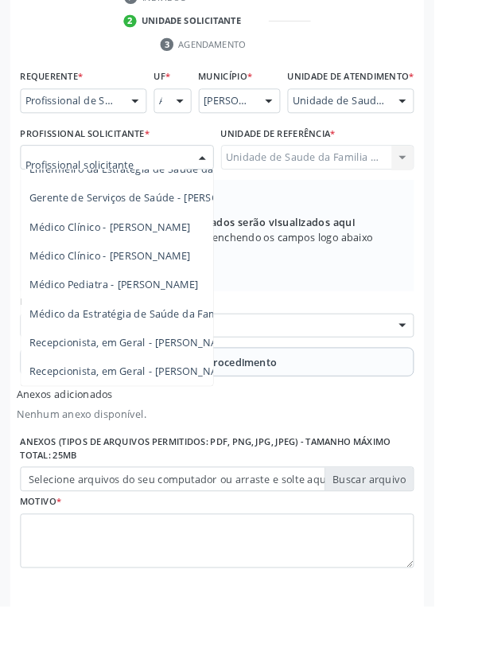
click at [142, 352] on span "Médico da Estratégia de Saúde da Família - [PERSON_NAME]" at bounding box center [194, 344] width 323 height 15
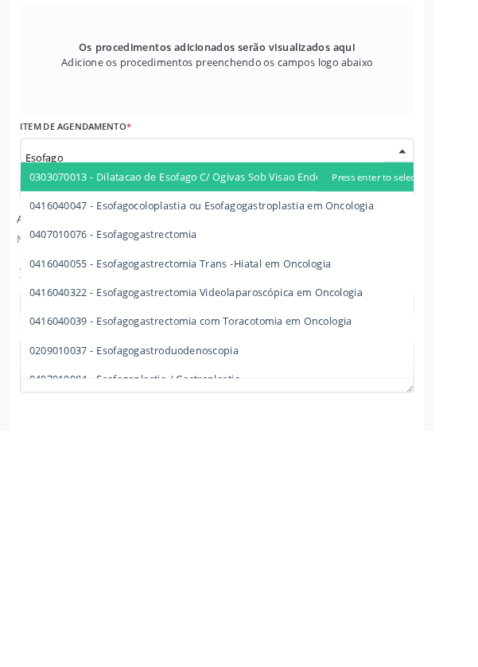
scroll to position [453, 0]
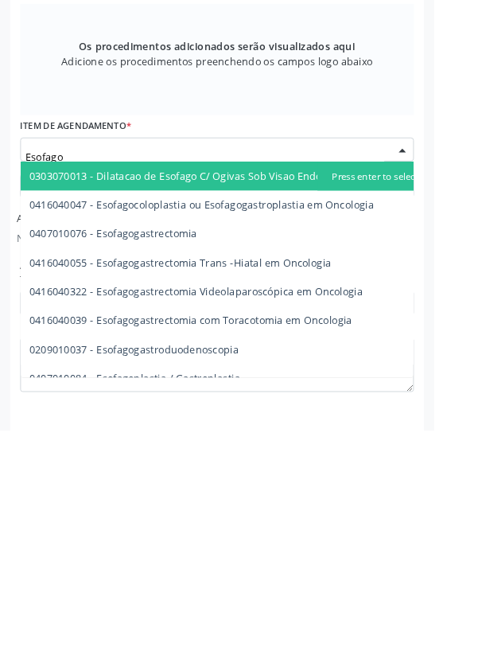
type input "Esofago"
click at [111, 306] on div "Os procedimentos adicionados serão visualizados aqui Adicione os procedimentos …" at bounding box center [238, 259] width 433 height 122
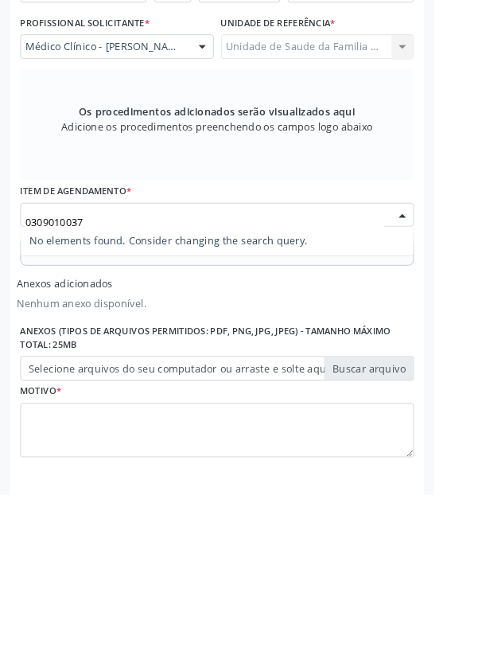
click at [32, 374] on input "0309010037" at bounding box center [225, 367] width 395 height 32
click at [41, 374] on input "0309010037" at bounding box center [225, 367] width 395 height 32
type input "0209010037"
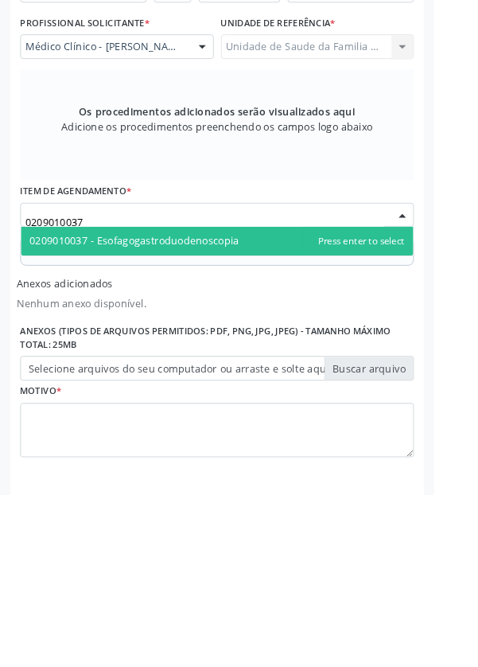
click at [258, 395] on span "0209010037 - Esofagogastroduodenoscopia" at bounding box center [148, 386] width 231 height 15
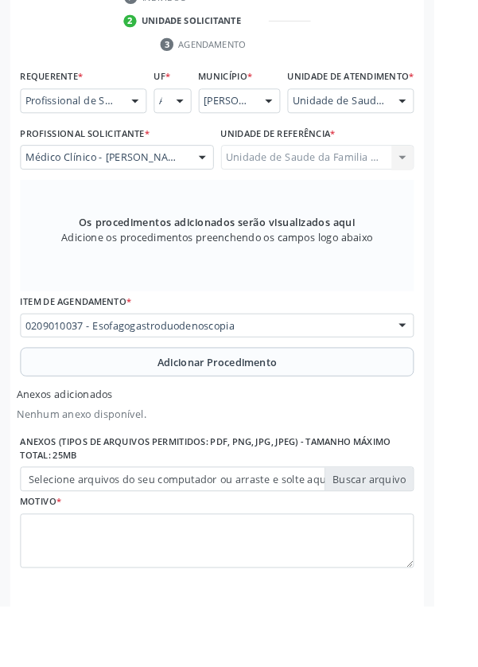
click at [62, 414] on button "Adicionar Procedimento" at bounding box center [238, 399] width 433 height 32
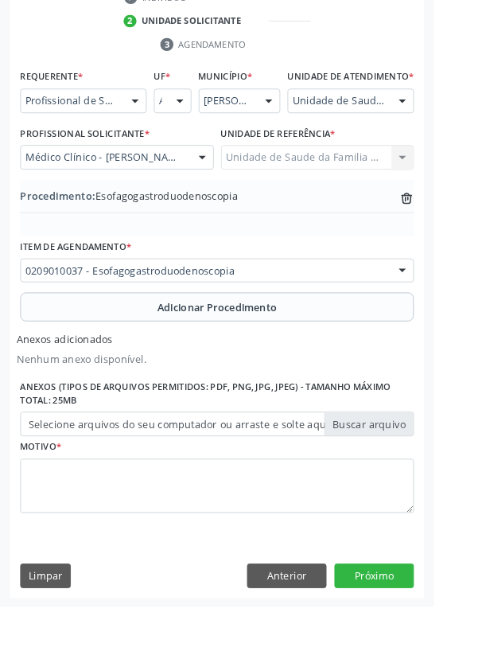
scroll to position [401, 0]
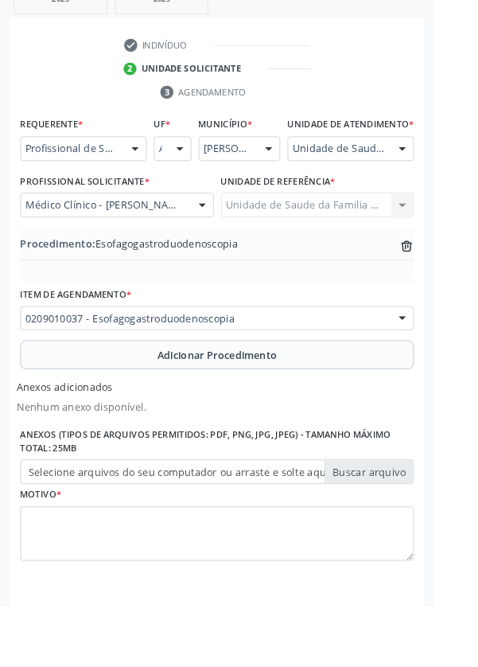
click at [86, 533] on label "Selecione arquivos do seu computador ou arraste e solte aqui" at bounding box center [238, 519] width 433 height 27
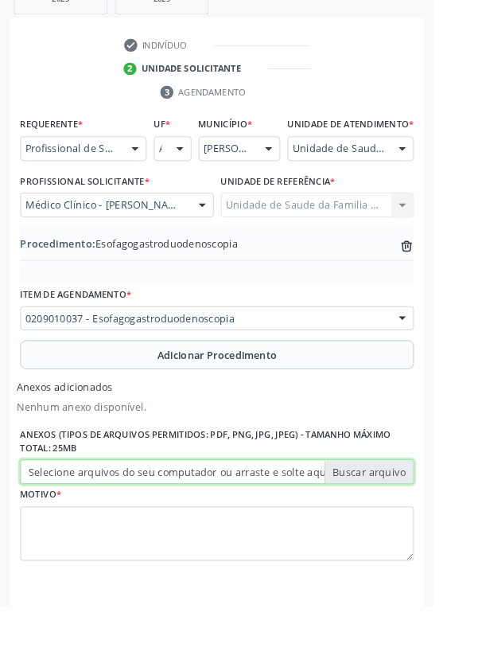
click at [86, 533] on input "Selecione arquivos do seu computador ou arraste e solte aqui" at bounding box center [238, 519] width 433 height 27
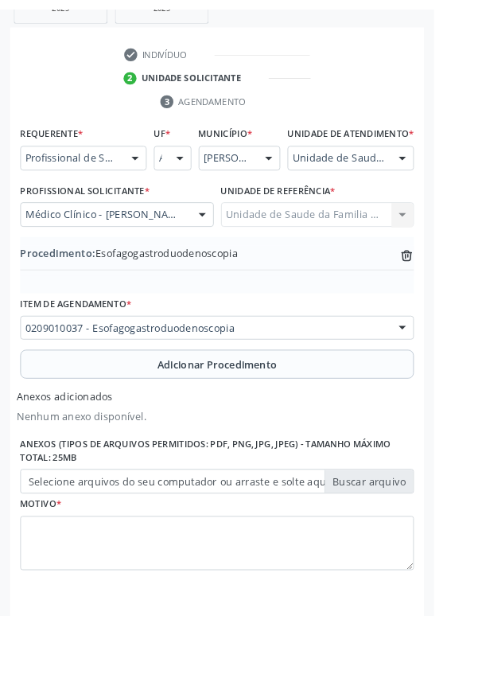
scroll to position [379, 0]
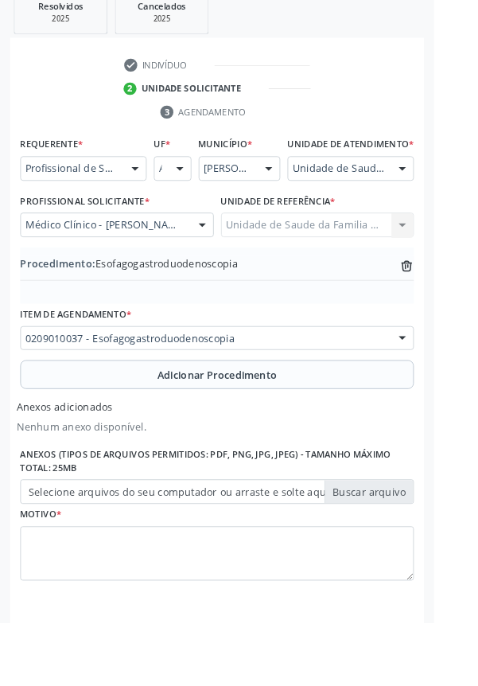
type input "C:\fakepath\17603523377485250371588213114686.jpg"
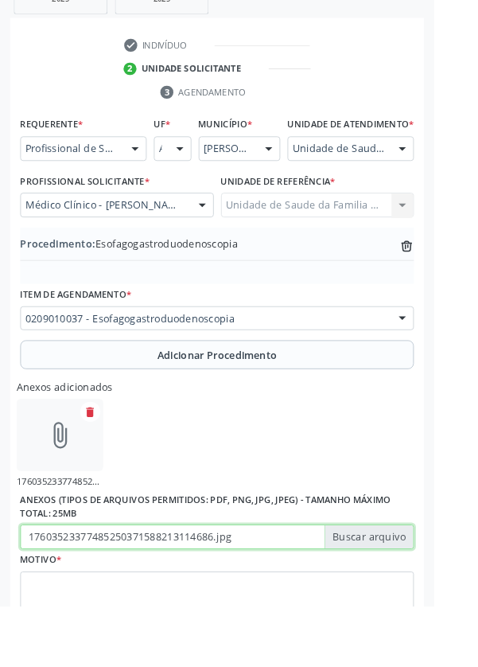
scroll to position [388, 0]
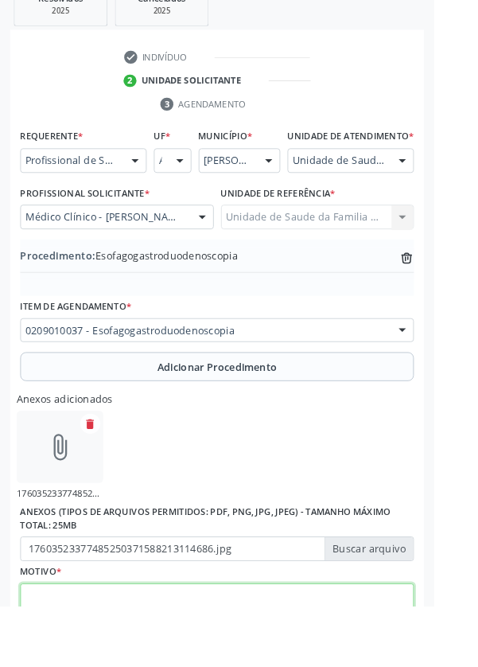
click at [130, 666] on textarea at bounding box center [238, 672] width 433 height 60
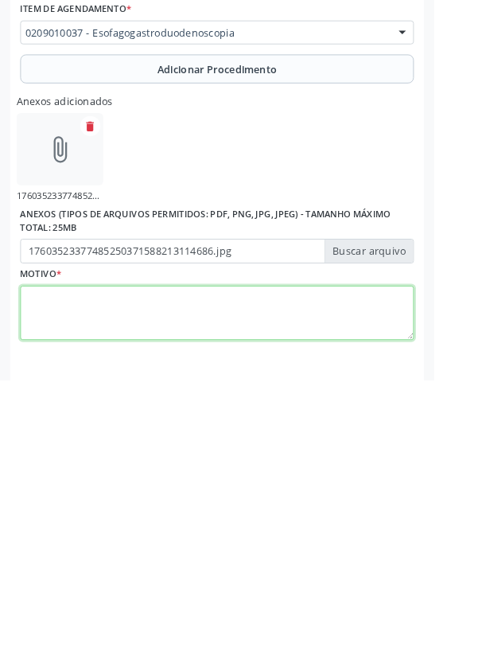
scroll to position [472, 0]
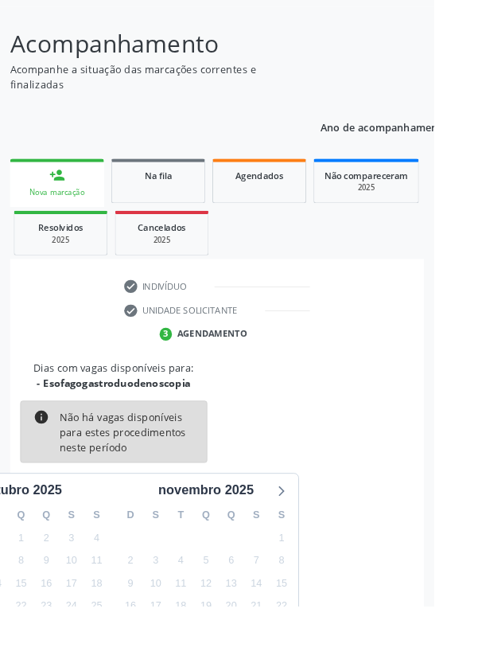
scroll to position [132, 0]
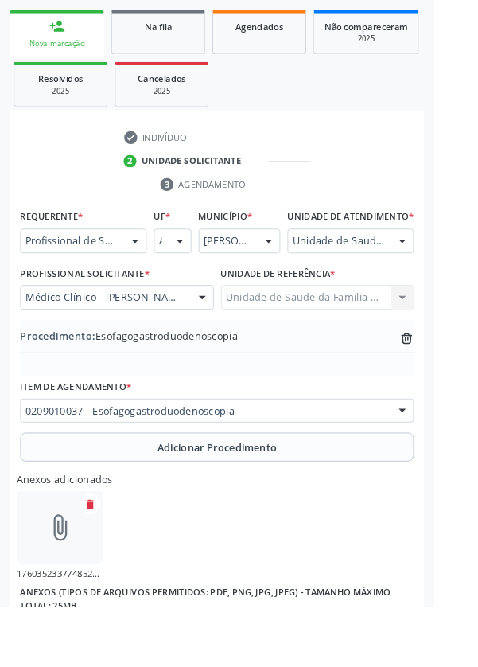
scroll to position [388, 0]
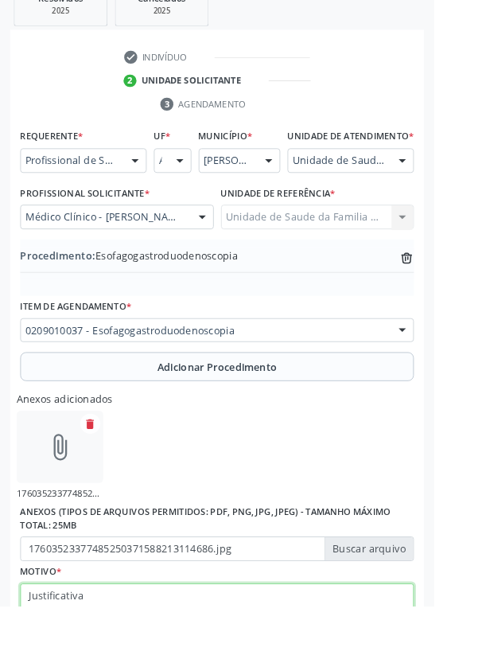
click at [110, 666] on textarea "Justificativa" at bounding box center [238, 672] width 433 height 60
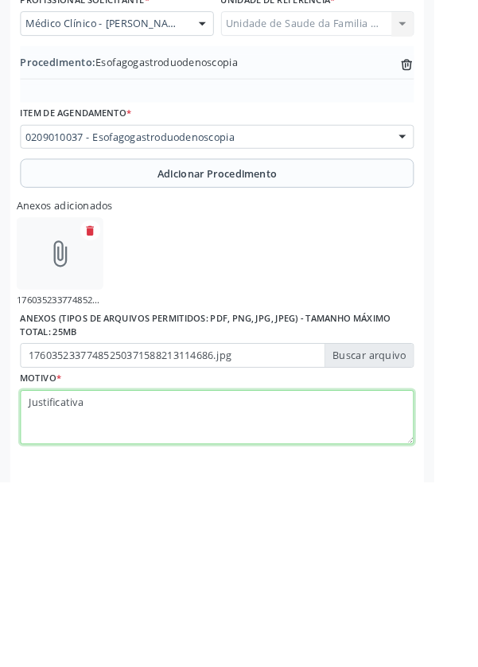
scroll to position [472, 0]
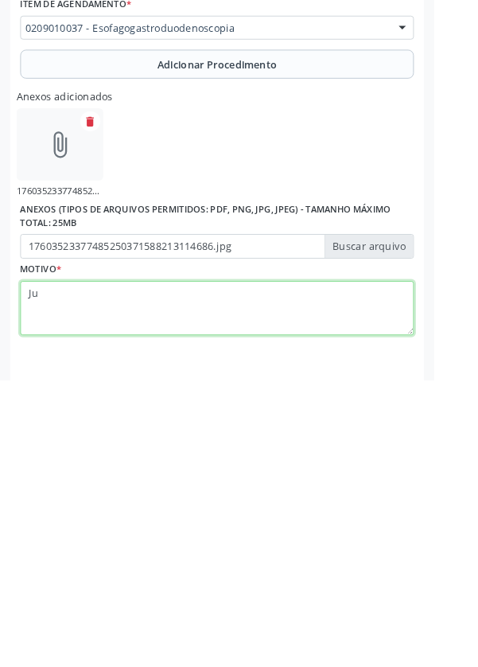
type textarea "J"
type textarea "Obs a justificativa"
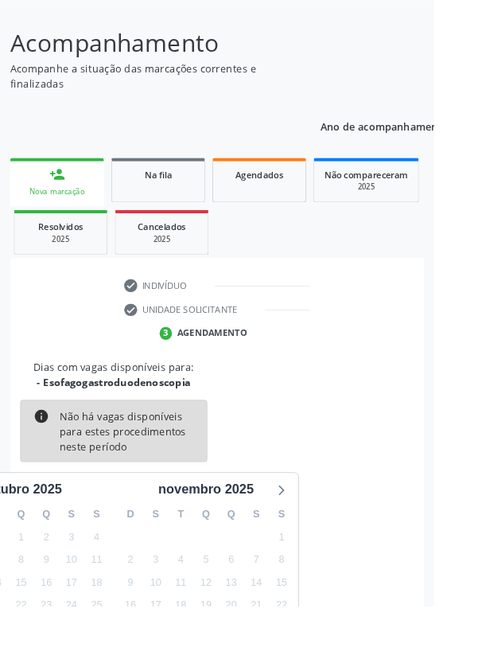
scroll to position [132, 0]
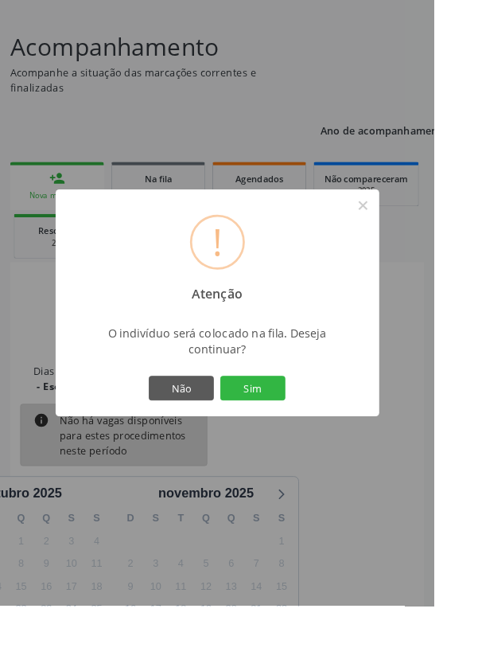
click at [297, 441] on button "Sim" at bounding box center [279, 427] width 72 height 27
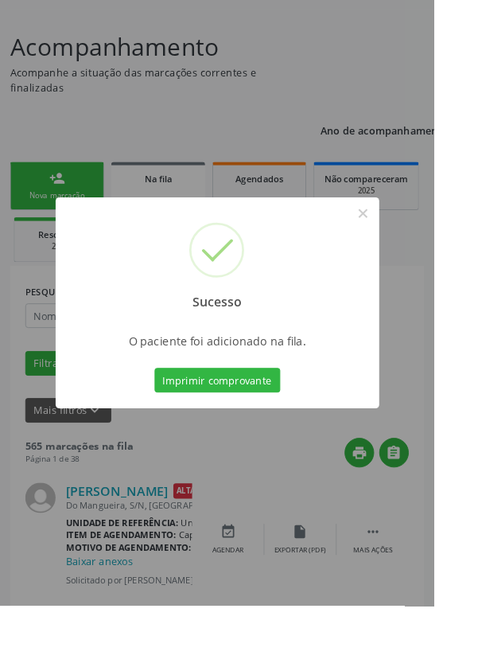
scroll to position [0, 0]
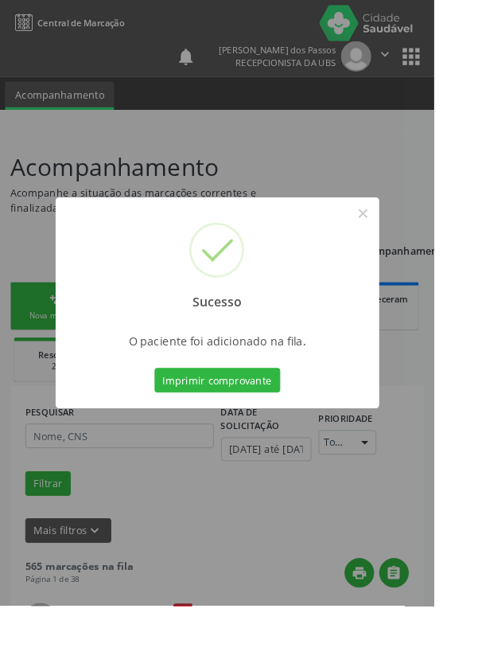
click at [255, 432] on button "Imprimir comprovante" at bounding box center [239, 418] width 138 height 27
